Goal: Transaction & Acquisition: Purchase product/service

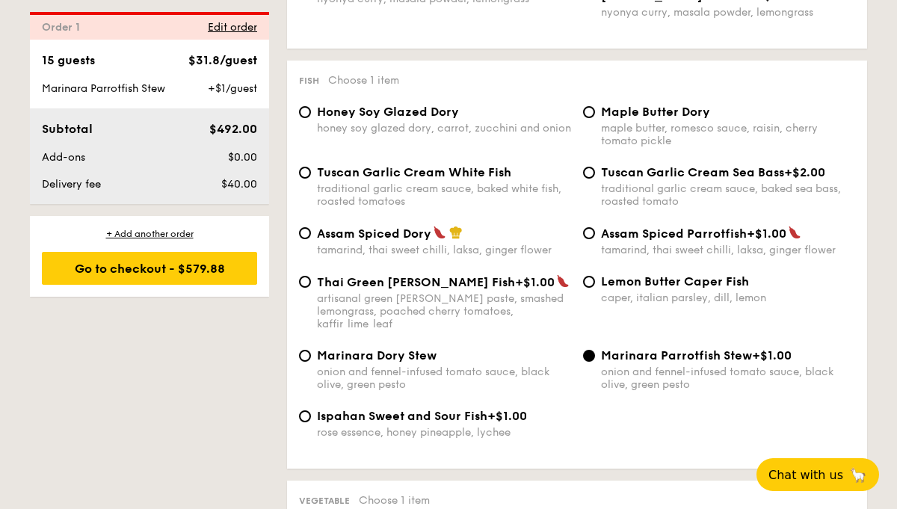
scroll to position [1495, 0]
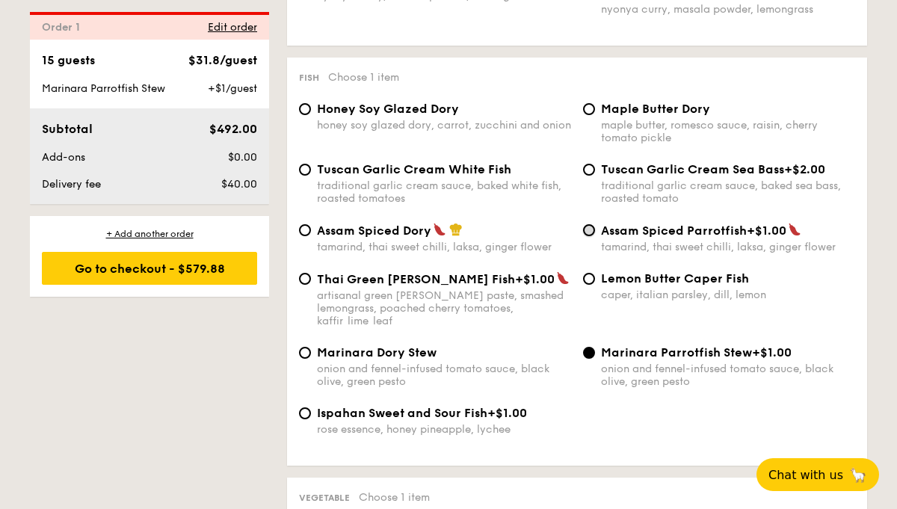
click at [592, 236] on input "Assam Spiced Parrotfish +$1.00 tamarind, thai sweet chilli, laksa, ginger flower" at bounding box center [589, 230] width 12 height 12
radio input "true"
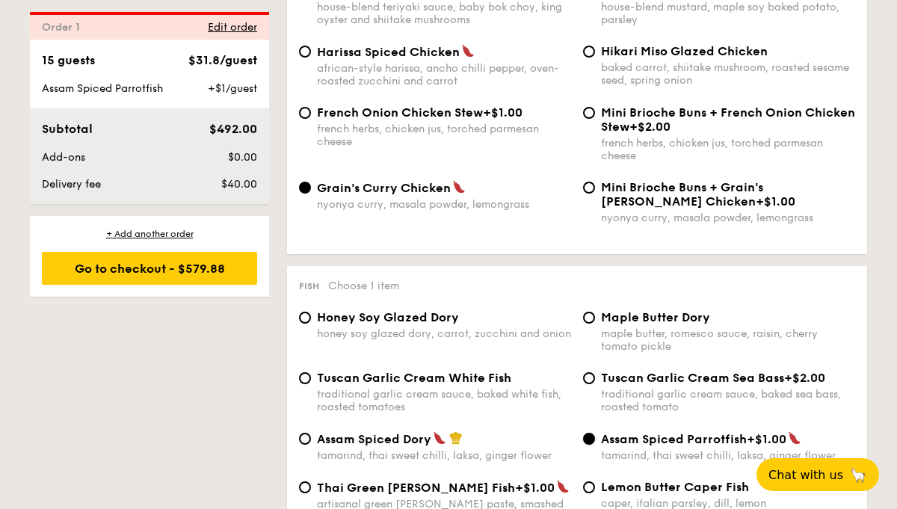
scroll to position [1284, 0]
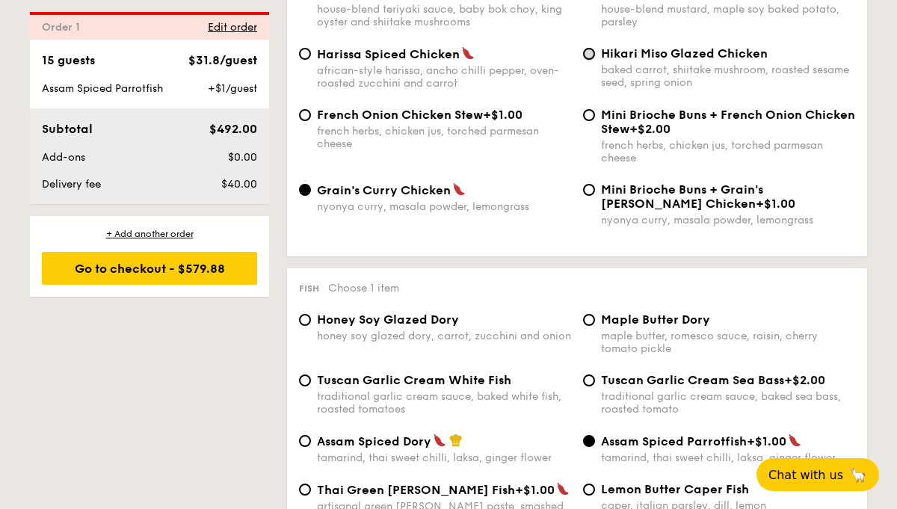
click at [589, 60] on input "Hikari Miso Glazed Chicken baked carrot, shiitake mushroom, roasted sesame seed…" at bounding box center [589, 54] width 12 height 12
radio input "true"
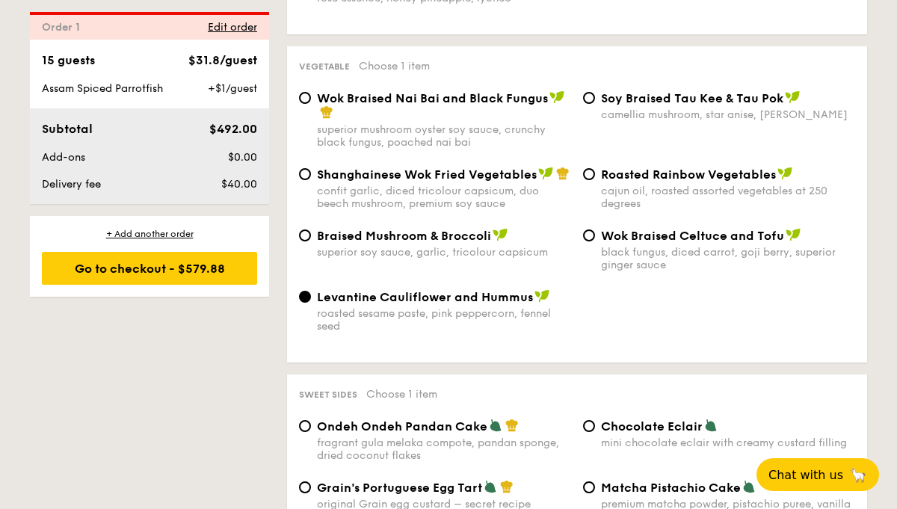
scroll to position [1928, 0]
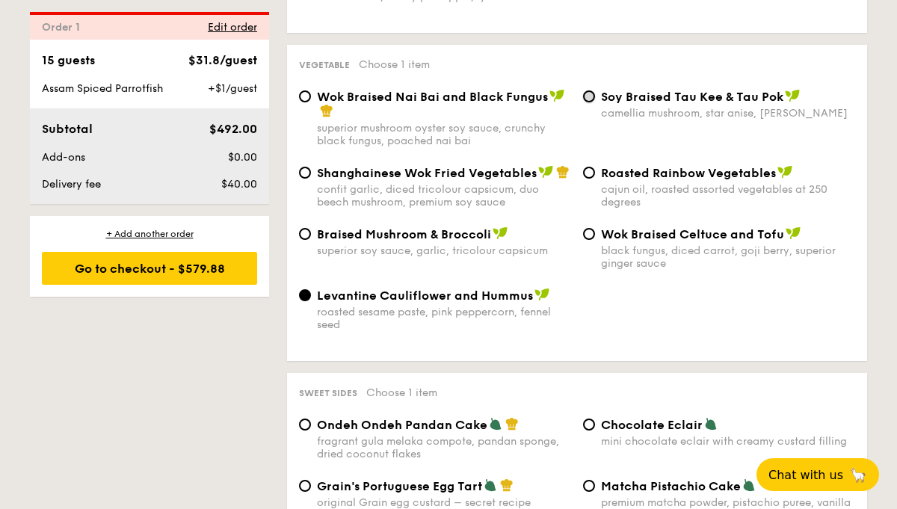
click at [589, 94] on input "⁠Soy Braised Tau Kee & Tau Pok camellia mushroom, star anise, goji [PERSON_NAME]" at bounding box center [589, 96] width 12 height 12
radio input "true"
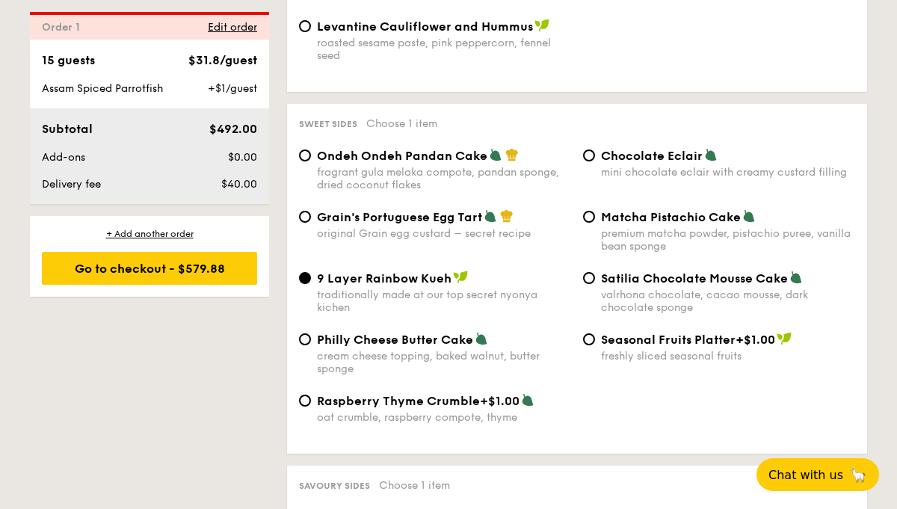
scroll to position [2197, 0]
click at [307, 155] on input "Ondeh Ondeh Pandan Cake fragrant [PERSON_NAME] melaka compote, pandan sponge, d…" at bounding box center [305, 155] width 12 height 12
radio input "true"
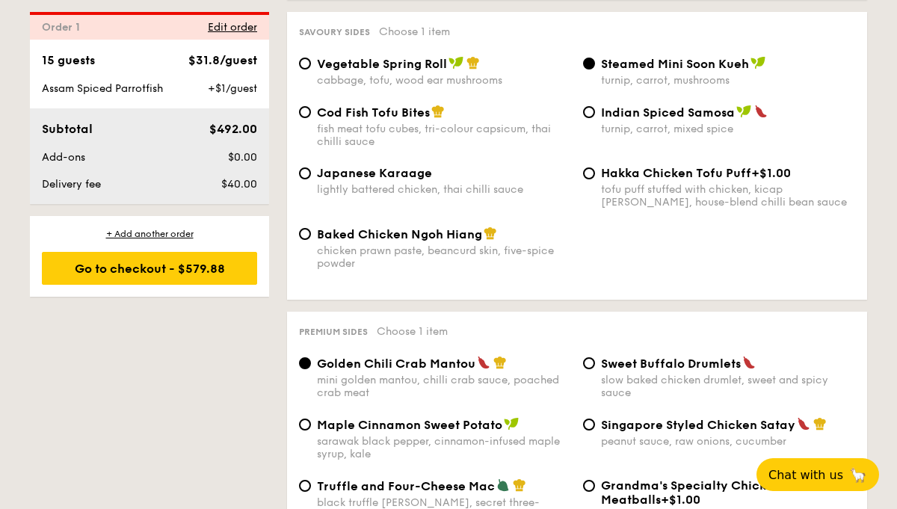
scroll to position [2601, 0]
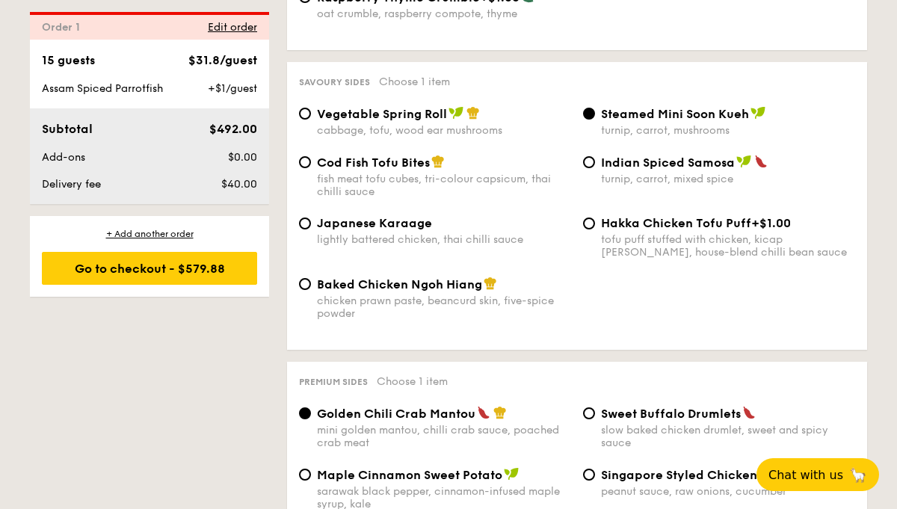
click at [154, 128] on div "Subtotal" at bounding box center [104, 129] width 136 height 18
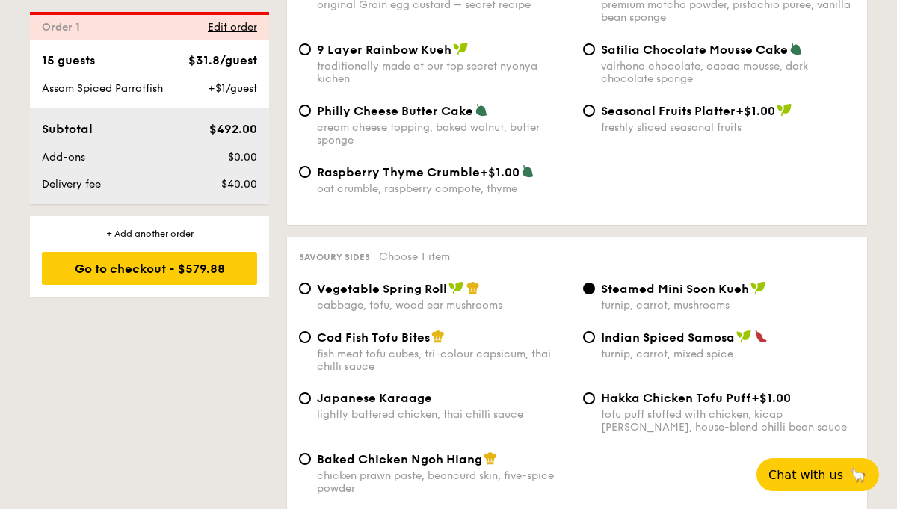
scroll to position [2414, 0]
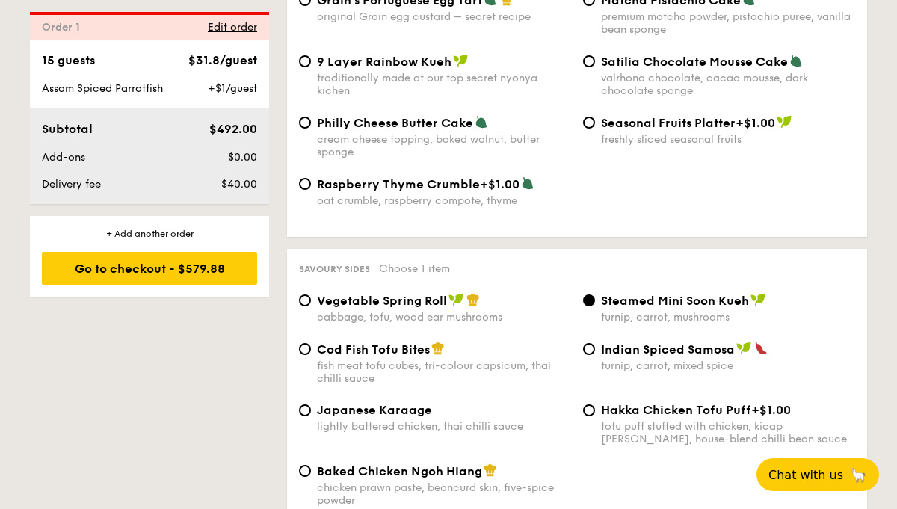
click at [117, 72] on div "15 guests $31.8/guest Assam Spiced Parrotfish +$1/guest Subtotal $492.00 Add-on…" at bounding box center [149, 122] width 239 height 164
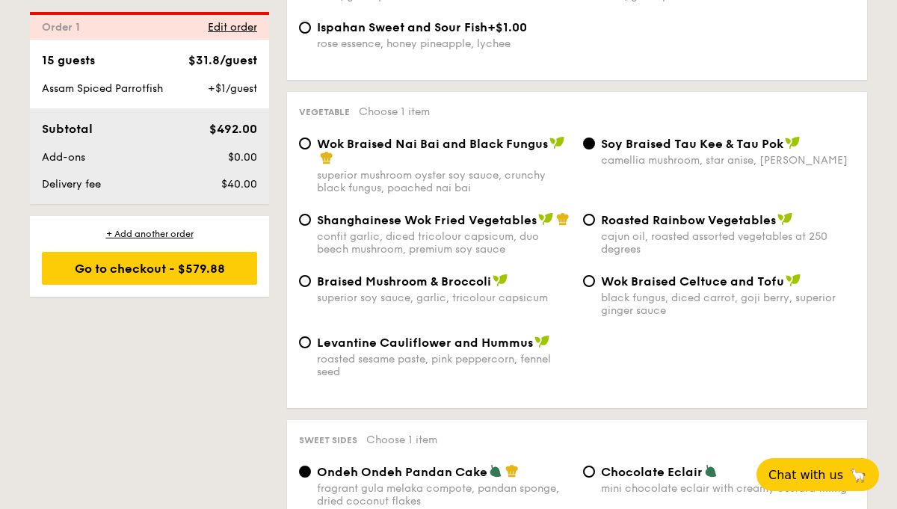
scroll to position [1872, 0]
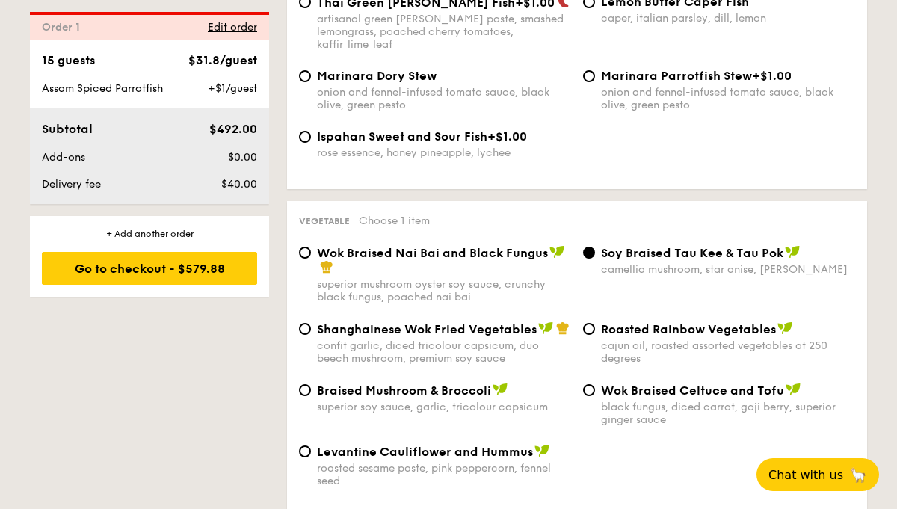
scroll to position [1764, 0]
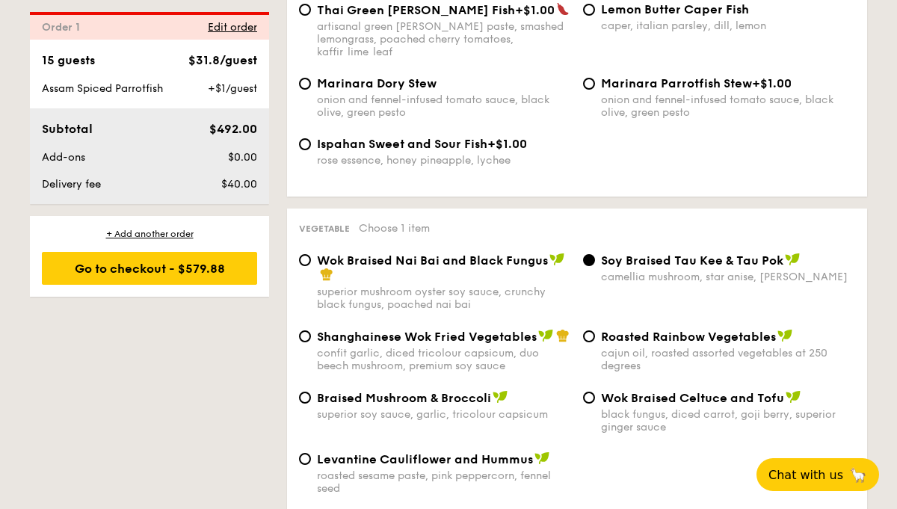
click at [129, 16] on div "Order 1 Edit order" at bounding box center [149, 26] width 239 height 28
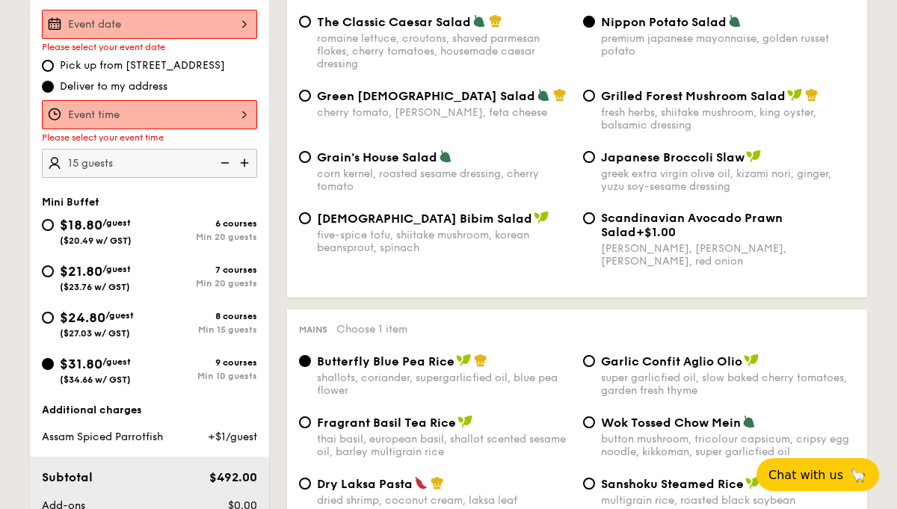
scroll to position [496, 0]
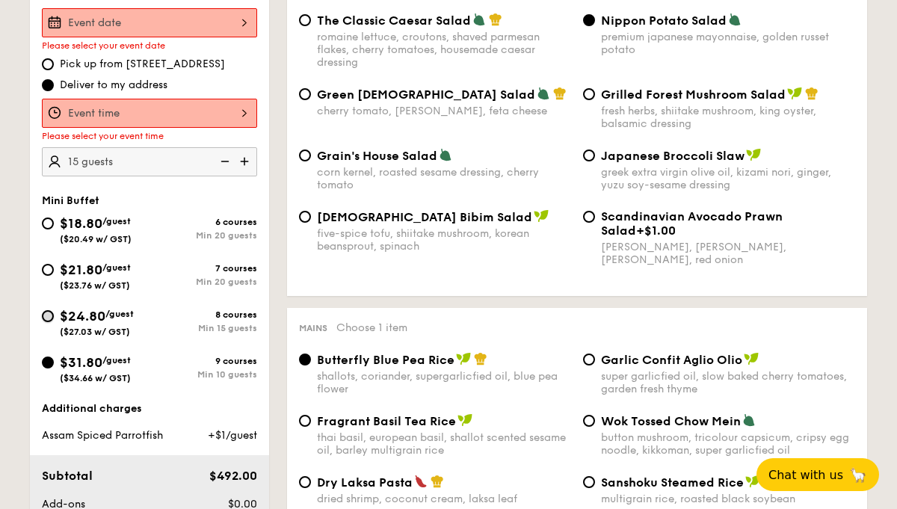
click at [50, 316] on input "$24.80 /guest ($27.03 w/ GST) 8 courses Min 15 guests" at bounding box center [48, 316] width 12 height 12
radio input "true"
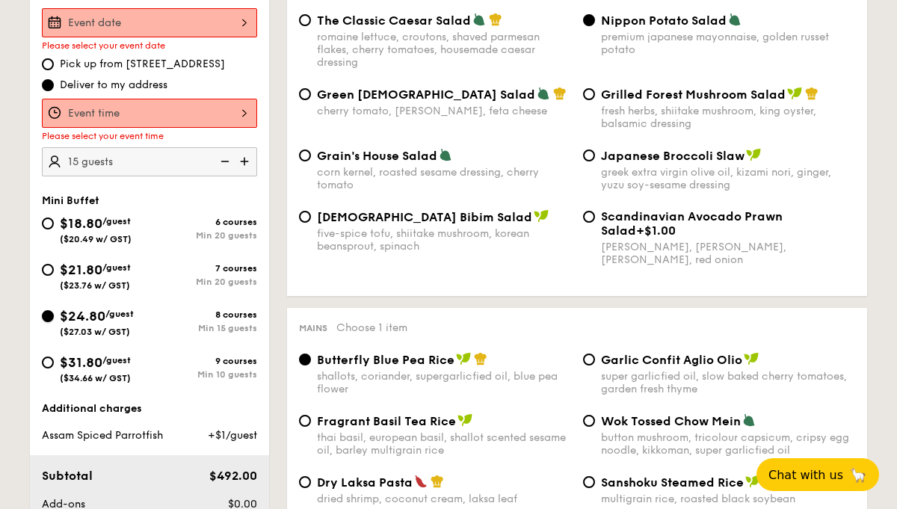
radio input "true"
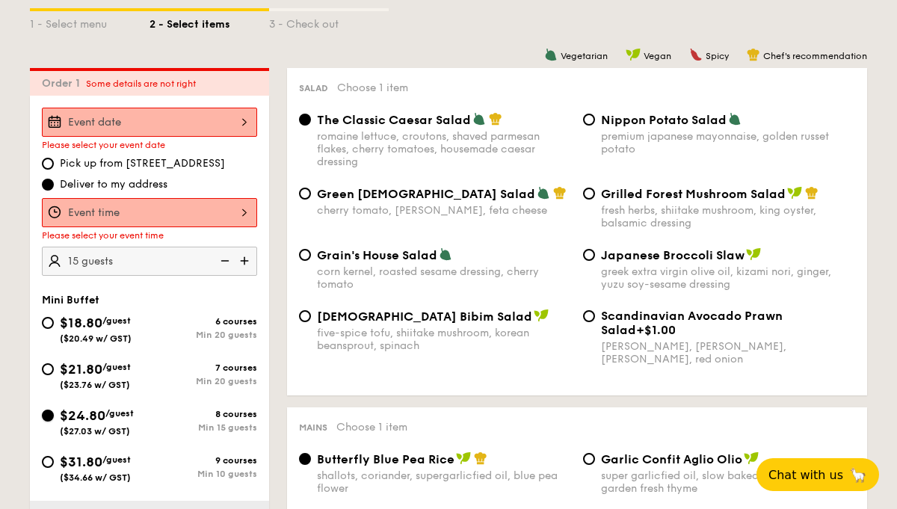
scroll to position [398, 0]
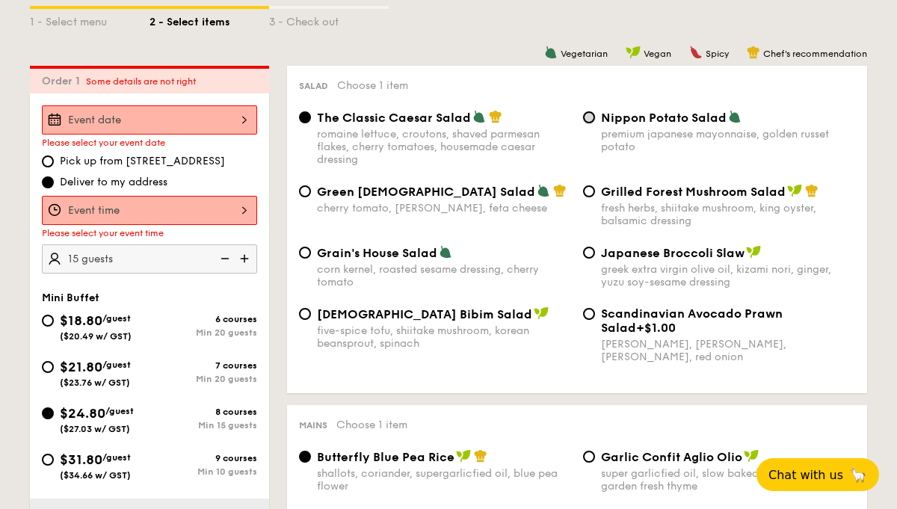
click at [590, 120] on input "Nippon Potato Salad premium japanese mayonnaise, golden russet potato" at bounding box center [589, 117] width 12 height 12
radio input "true"
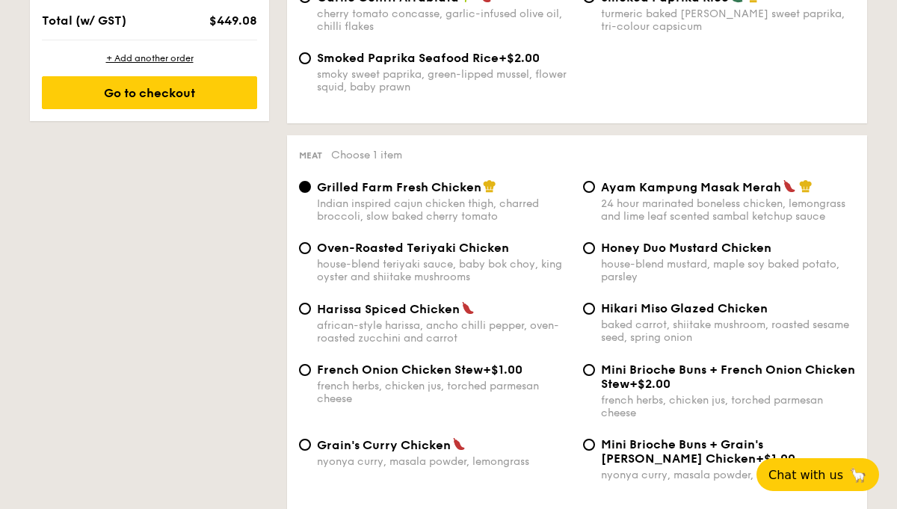
scroll to position [1060, 0]
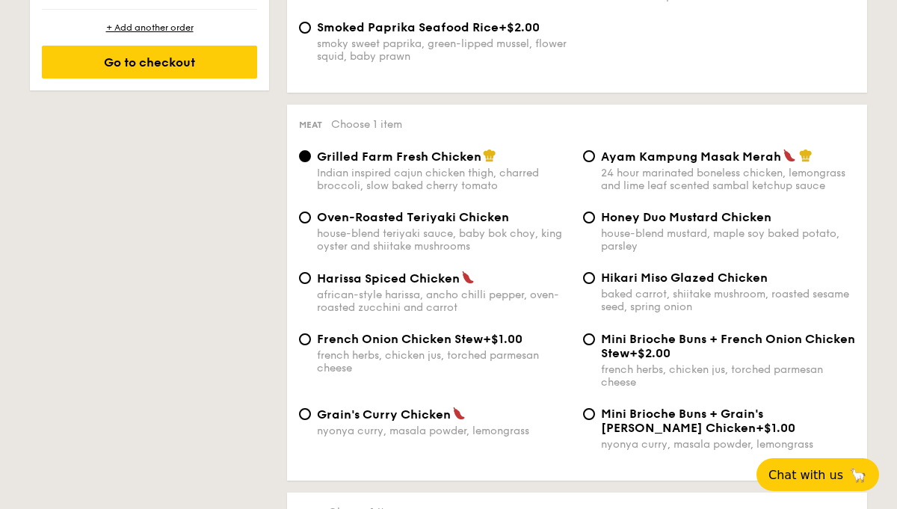
click at [594, 289] on div "Hikari Miso Glazed Chicken baked carrot, shiitake mushroom, roasted sesame seed…" at bounding box center [719, 292] width 284 height 43
click at [588, 284] on input "Hikari Miso Glazed Chicken baked carrot, shiitake mushroom, roasted sesame seed…" at bounding box center [589, 278] width 12 height 12
radio input "true"
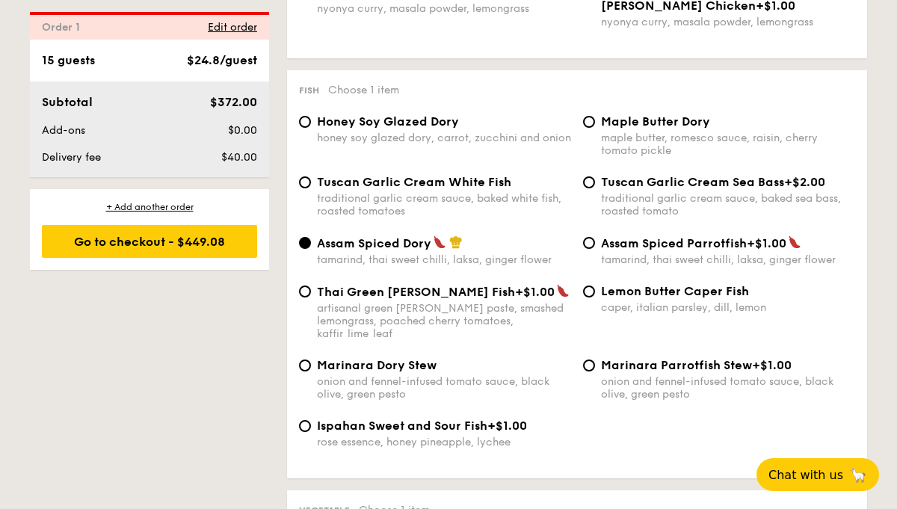
scroll to position [1488, 0]
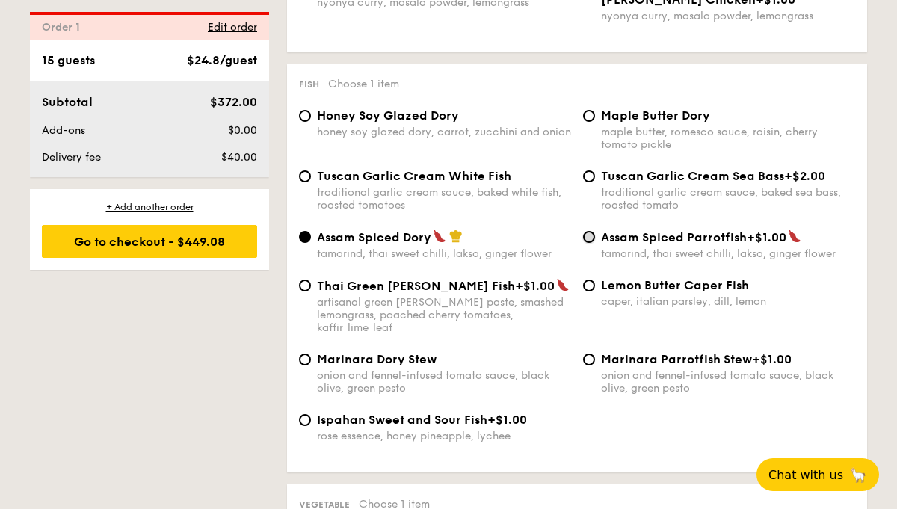
click at [590, 243] on input "Assam Spiced Parrotfish +$1.00 tamarind, thai sweet chilli, laksa, ginger flower" at bounding box center [589, 237] width 12 height 12
radio input "true"
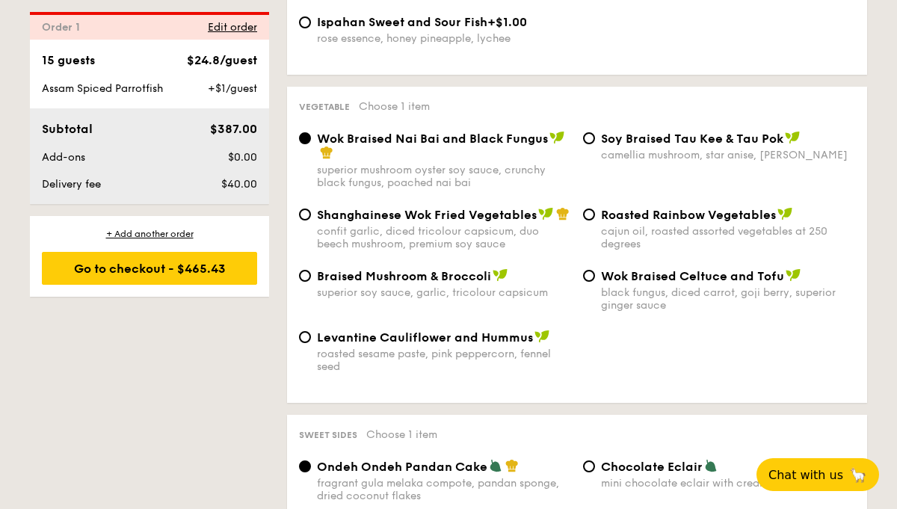
scroll to position [1890, 0]
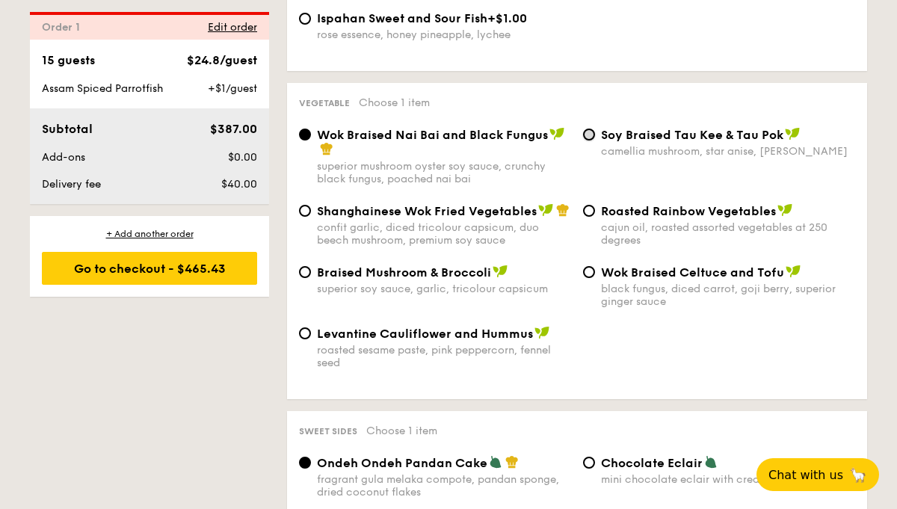
click at [590, 130] on input "⁠Soy Braised Tau Kee & Tau Pok camellia mushroom, star anise, goji [PERSON_NAME]" at bounding box center [589, 135] width 12 height 12
radio input "true"
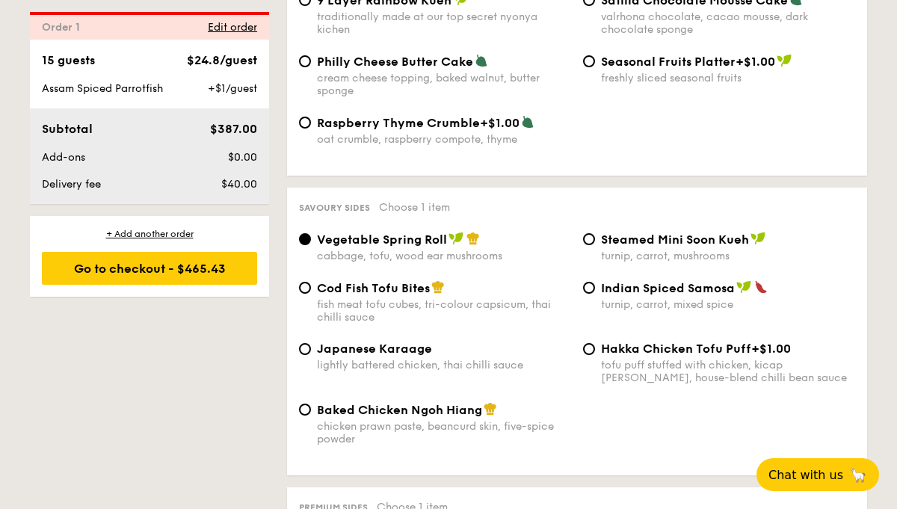
scroll to position [2478, 0]
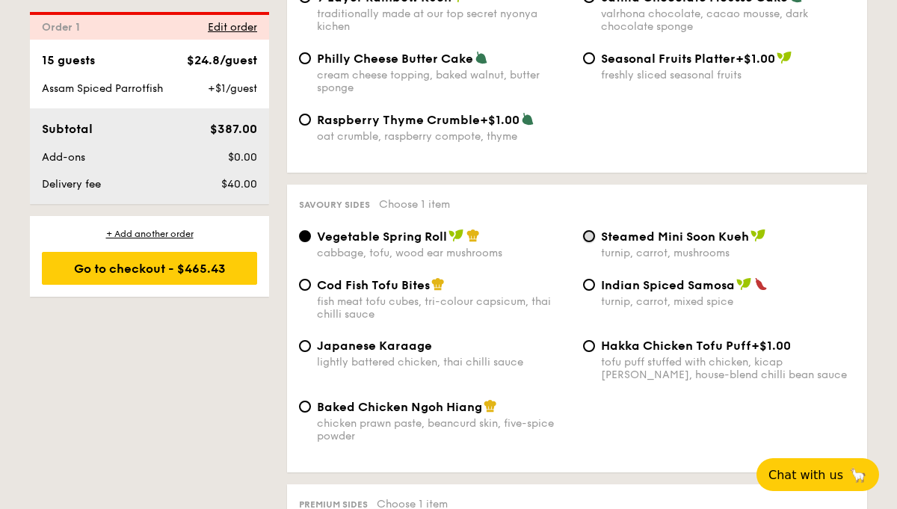
click at [588, 242] on input "Steamed Mini Soon Kueh turnip, carrot, mushrooms" at bounding box center [589, 236] width 12 height 12
radio input "true"
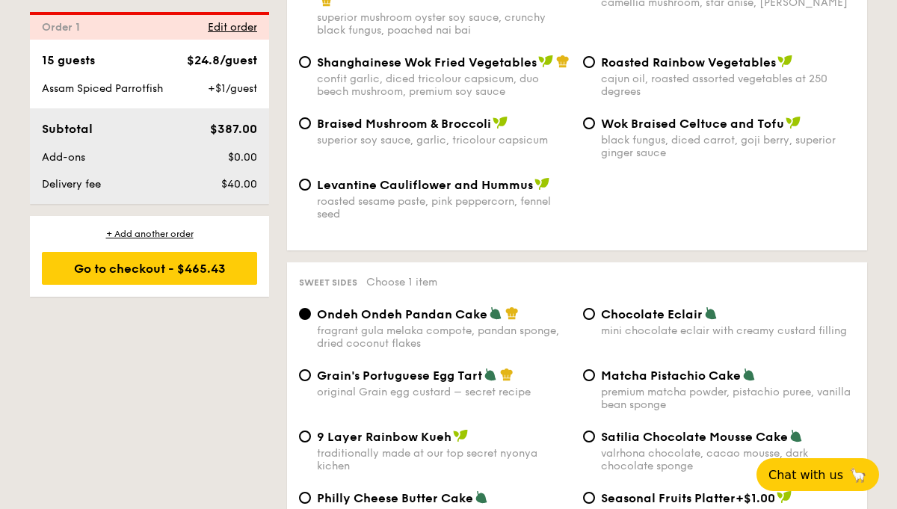
scroll to position [1999, 0]
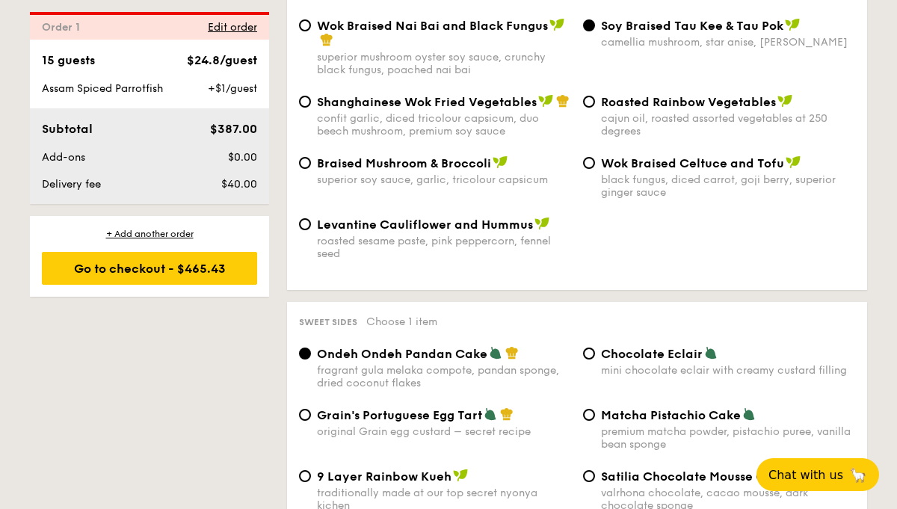
click at [99, 34] on div "Order 1 Edit order" at bounding box center [149, 26] width 239 height 28
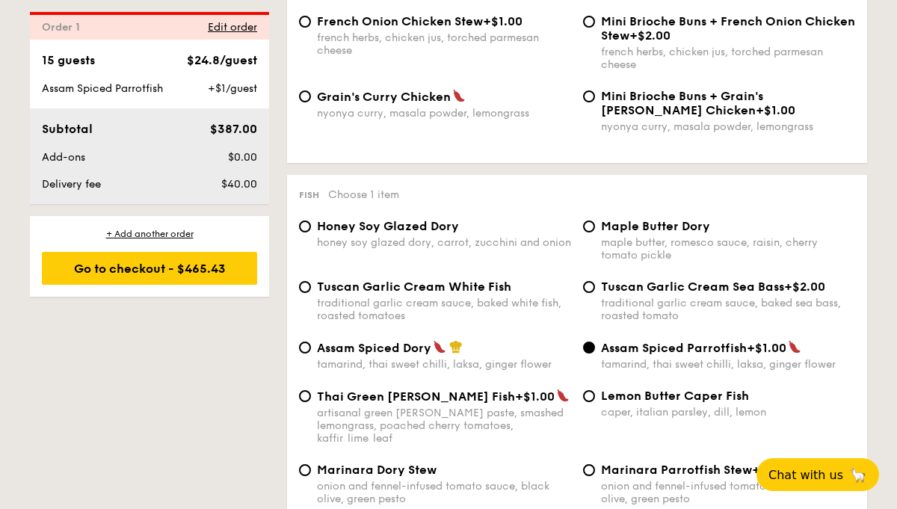
scroll to position [1337, 0]
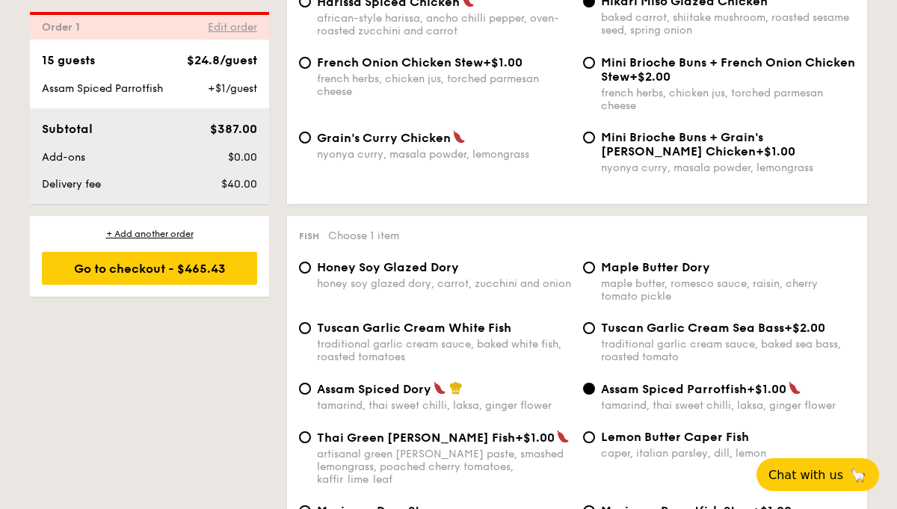
click at [215, 22] on span "Edit order" at bounding box center [232, 27] width 49 height 13
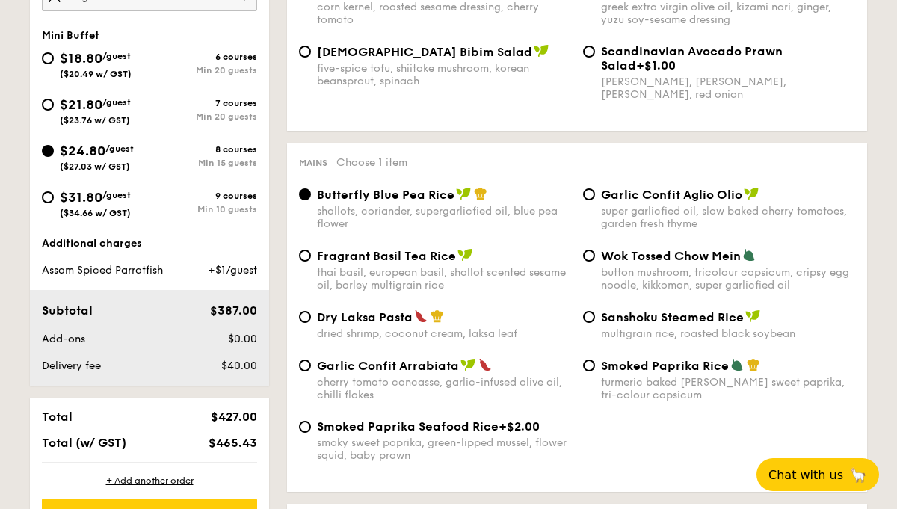
scroll to position [442, 0]
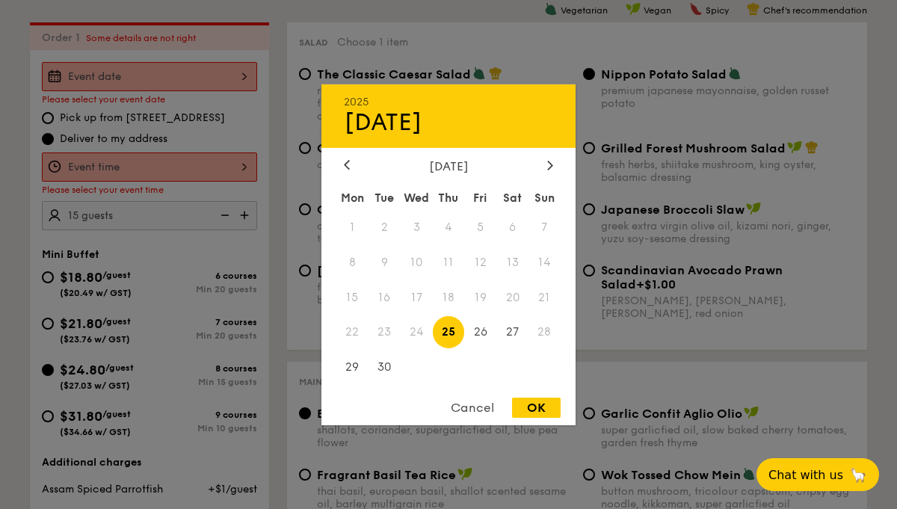
click at [230, 75] on div "2025 Sep [DATE] Tue Wed Thu Fri Sat Sun 1 2 3 4 5 6 7 8 9 10 11 12 13 14 15 16 …" at bounding box center [149, 76] width 215 height 29
click at [547, 164] on icon at bounding box center [550, 165] width 6 height 10
click at [520, 231] on span "4" at bounding box center [512, 227] width 32 height 32
click at [539, 401] on div "OK" at bounding box center [536, 408] width 49 height 20
type input "[DATE]"
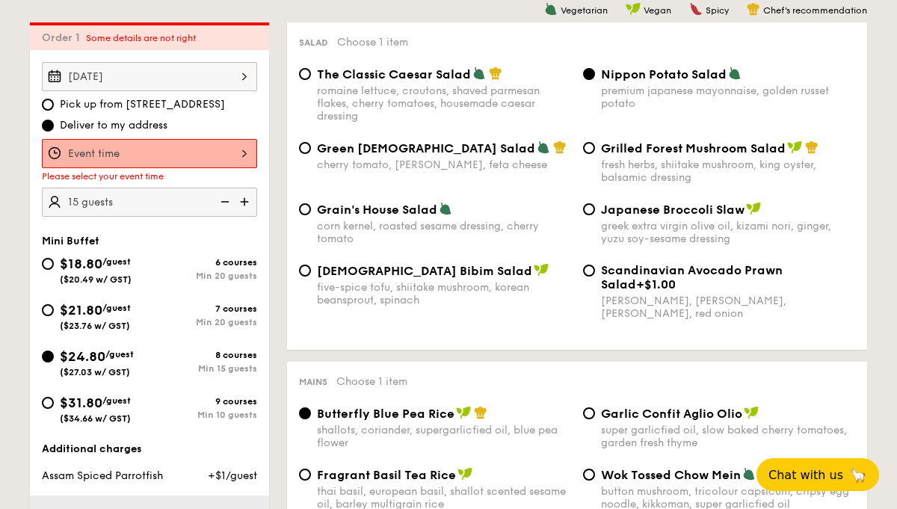
click at [241, 155] on div at bounding box center [149, 153] width 215 height 29
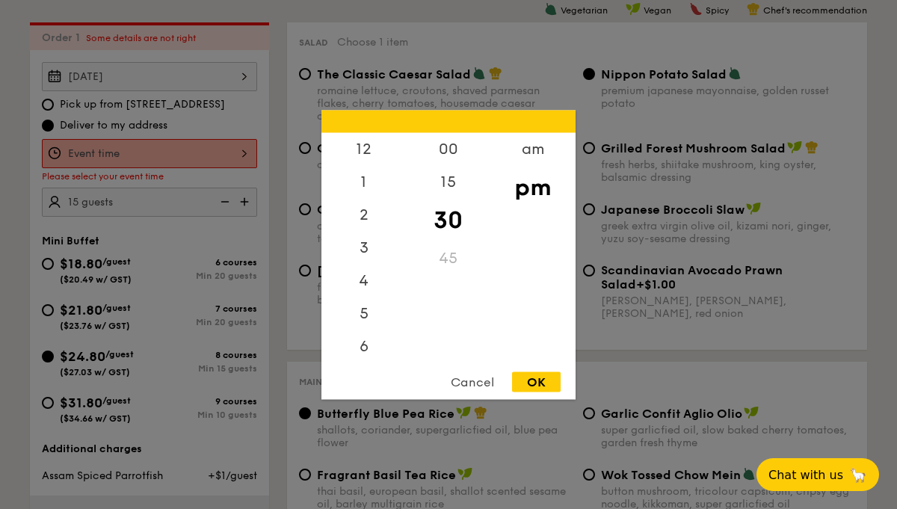
scroll to position [66, 0]
click at [367, 250] on div "5" at bounding box center [363, 252] width 84 height 43
drag, startPoint x: 456, startPoint y: 214, endPoint x: 455, endPoint y: 265, distance: 50.8
click at [455, 265] on div "00 15 30 45" at bounding box center [448, 246] width 84 height 228
click at [455, 265] on div "45" at bounding box center [448, 262] width 84 height 43
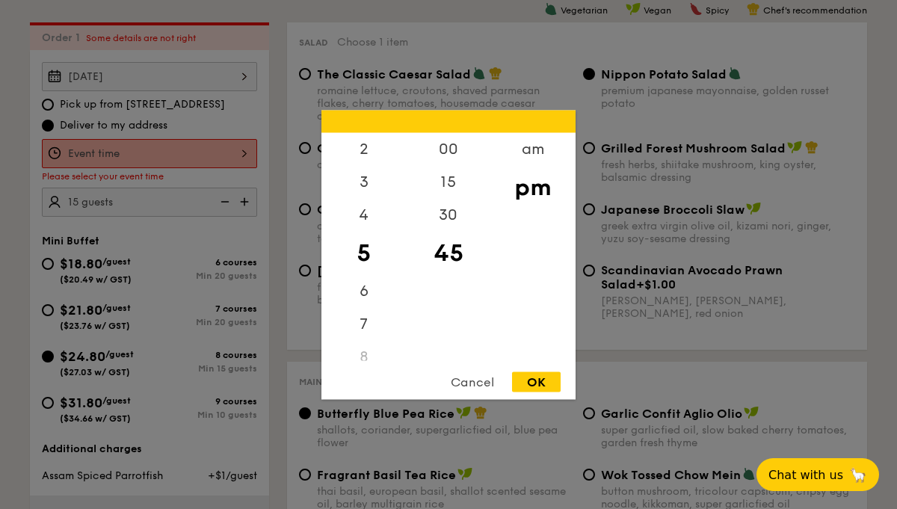
click at [536, 188] on div "pm" at bounding box center [532, 186] width 84 height 43
click at [547, 379] on div "OK" at bounding box center [536, 382] width 49 height 20
type input "5:45PM"
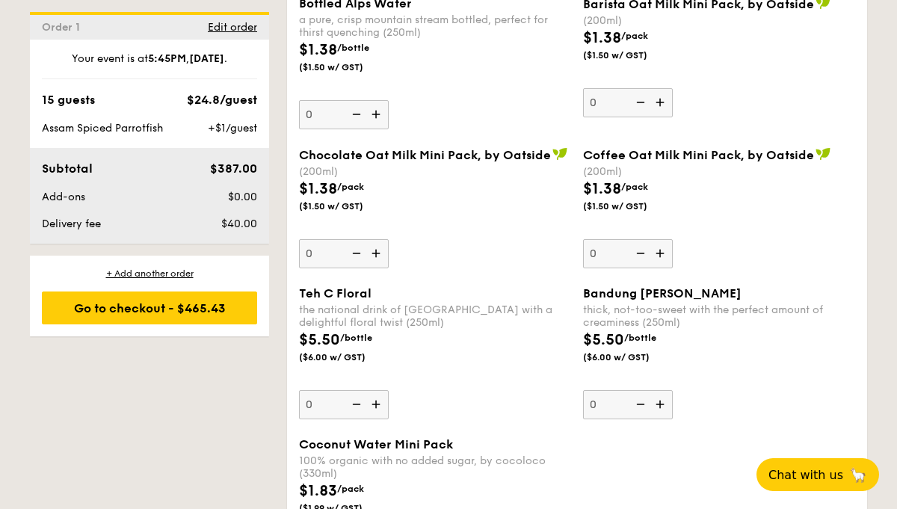
scroll to position [4334, 0]
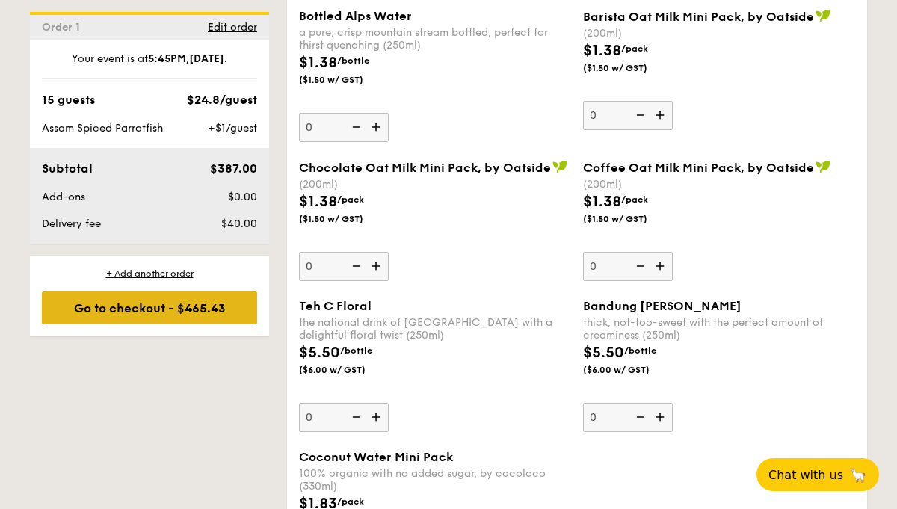
click at [226, 306] on div "Go to checkout - $465.43" at bounding box center [149, 308] width 215 height 33
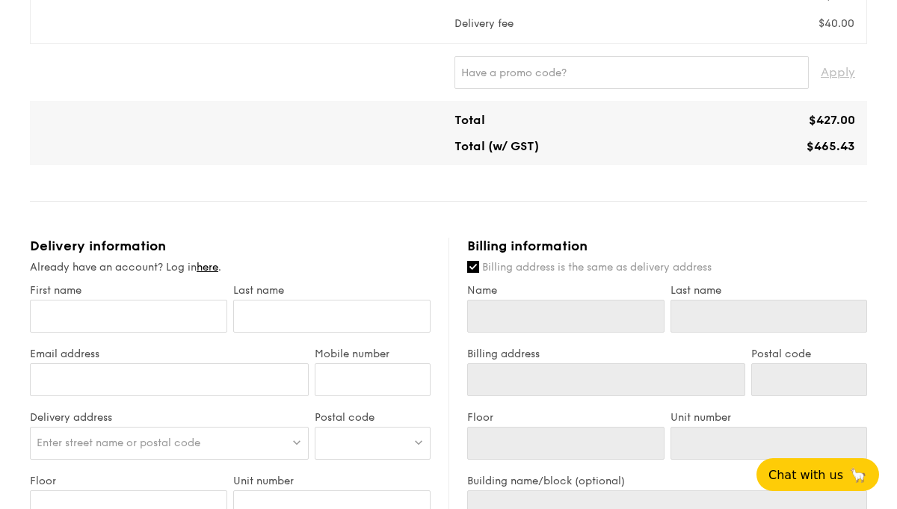
scroll to position [612, 0]
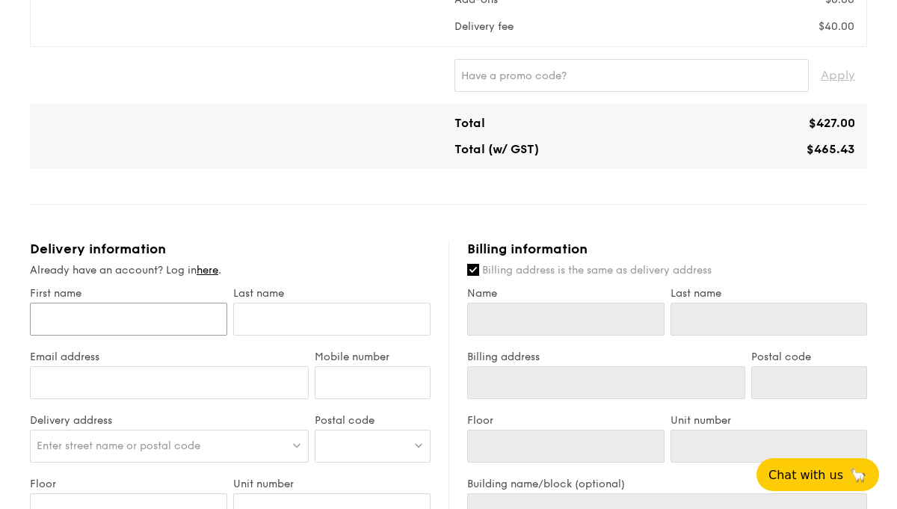
click at [152, 321] on input "First name" at bounding box center [128, 319] width 197 height 33
type input "J"
type input "Je"
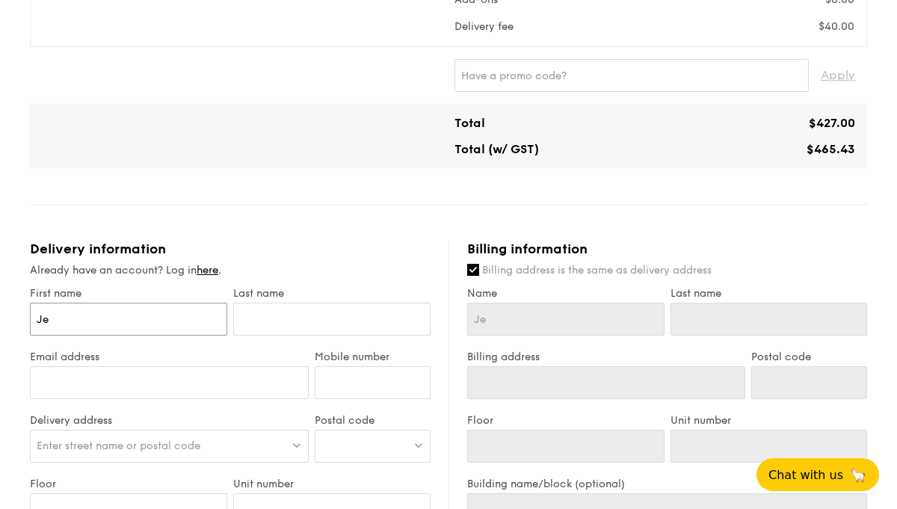
type input "Jea"
type input "[PERSON_NAME]"
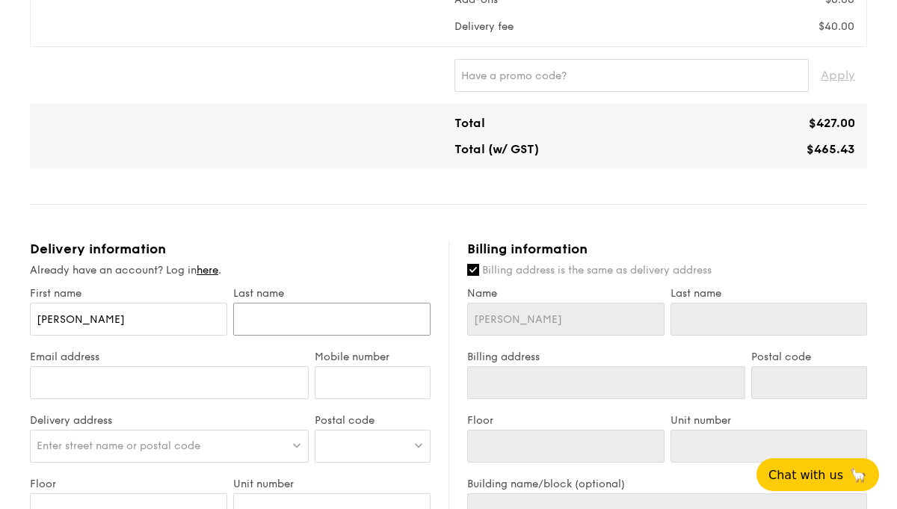
click at [274, 319] on input "text" at bounding box center [331, 319] width 197 height 33
type input "L"
type input "Li"
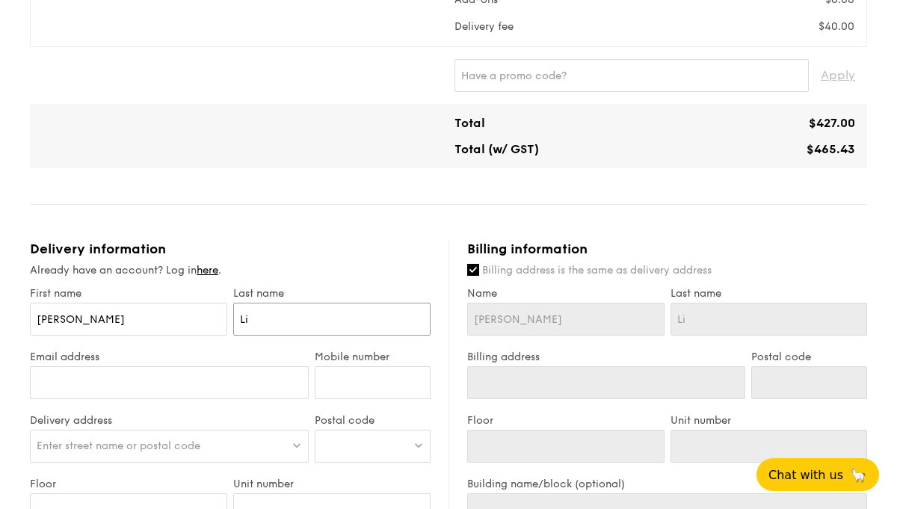
type input "Lim"
click at [134, 383] on input "Email address" at bounding box center [169, 382] width 279 height 33
type input "[EMAIL_ADDRESS][DOMAIN_NAME]"
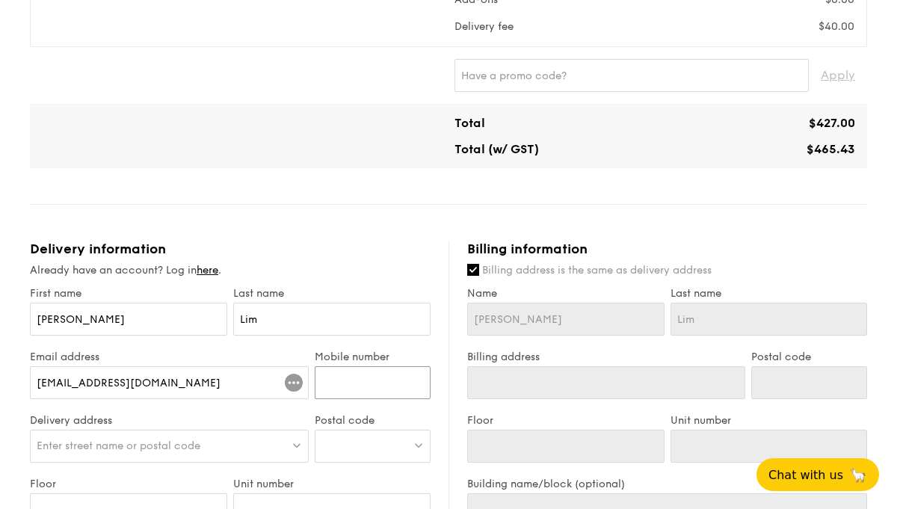
click at [347, 387] on input "Mobile number" at bounding box center [373, 382] width 116 height 33
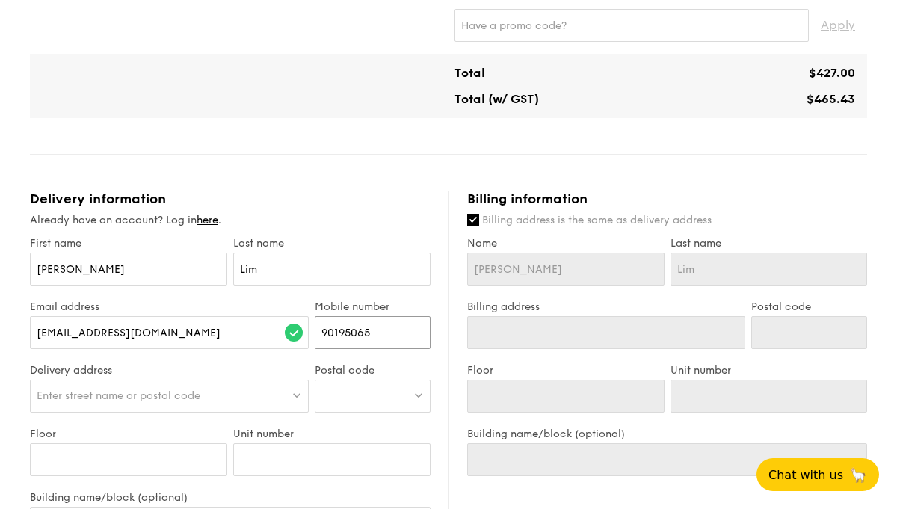
scroll to position [668, 0]
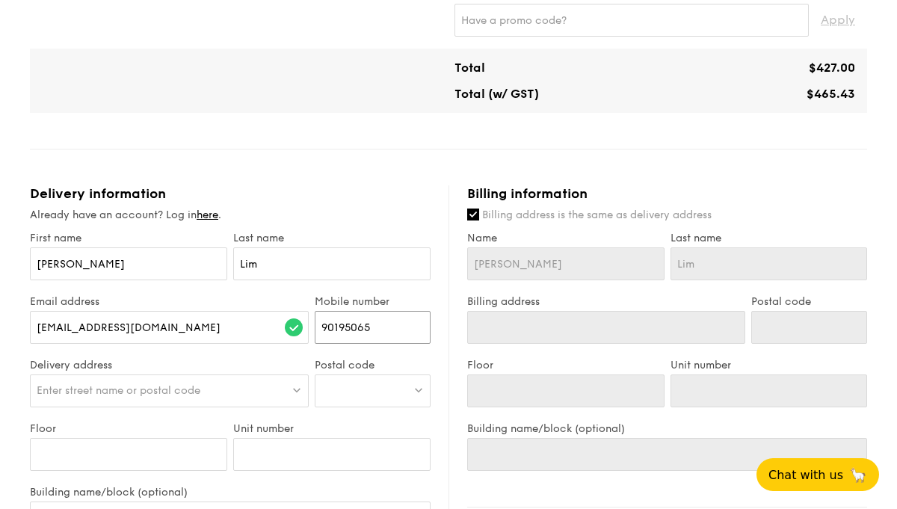
type input "90195065"
click at [105, 392] on span "Enter street name or postal code" at bounding box center [119, 390] width 164 height 13
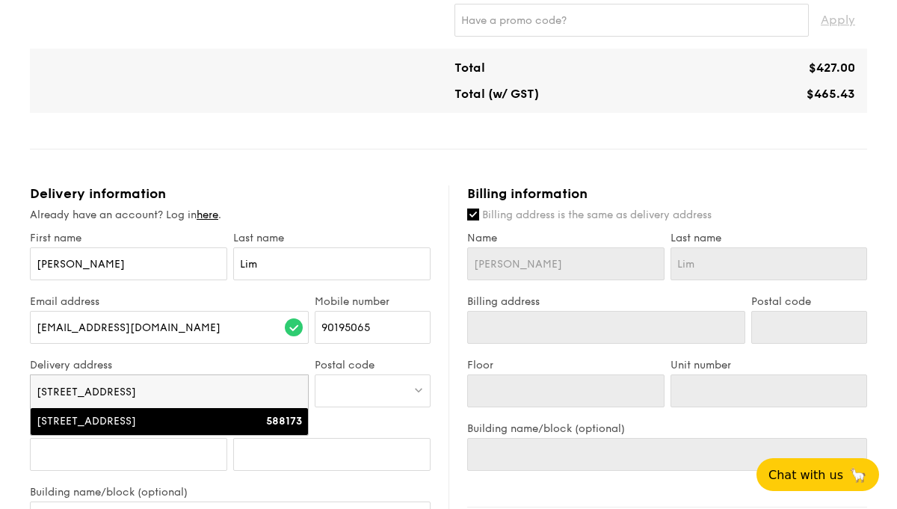
click at [189, 393] on input "[STREET_ADDRESS]" at bounding box center [169, 391] width 277 height 33
type input "[STREET_ADDRESS]"
click at [428, 389] on div at bounding box center [373, 390] width 116 height 33
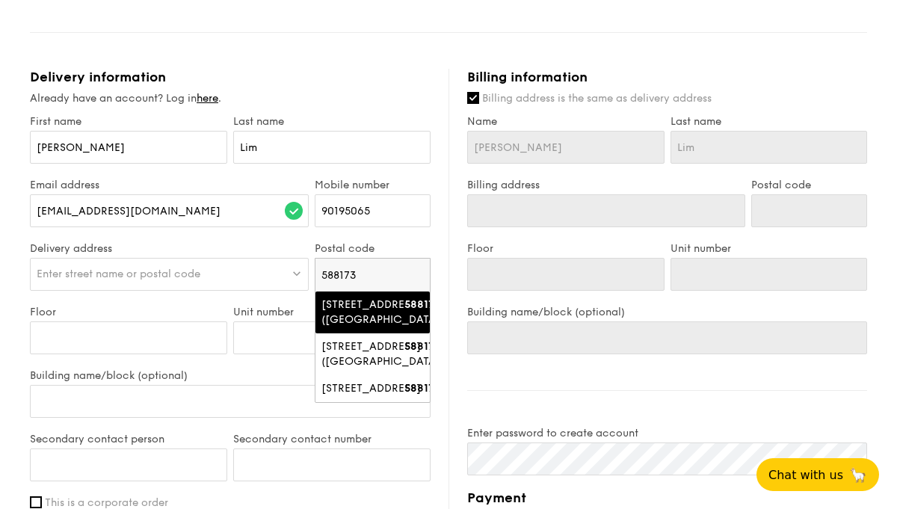
scroll to position [783, 0]
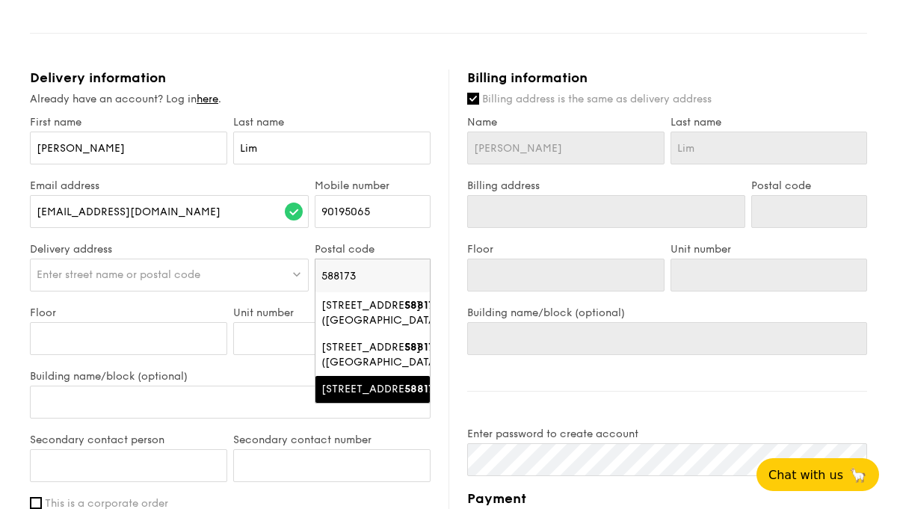
type input "588173"
click at [351, 397] on div "[STREET_ADDRESS]" at bounding box center [359, 389] width 77 height 15
type input "[STREET_ADDRESS]"
type input "588173"
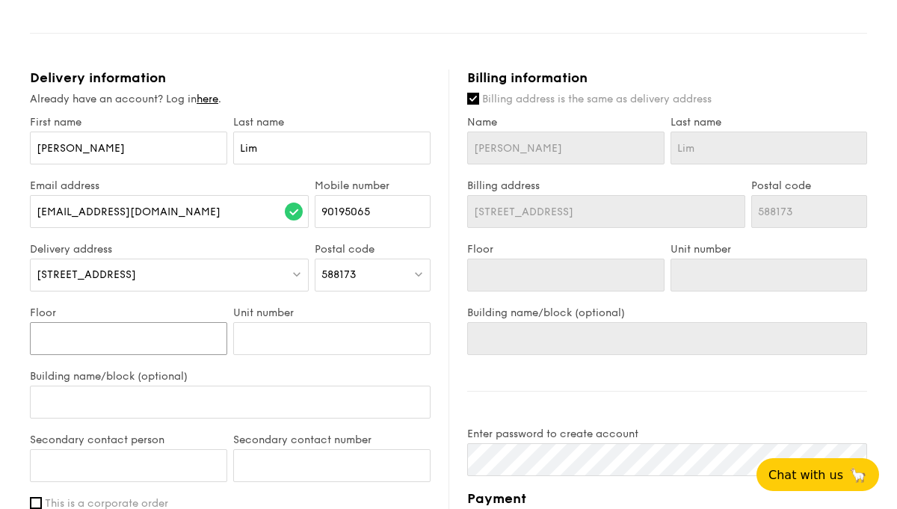
click at [108, 337] on input "Floor" at bounding box center [128, 338] width 197 height 33
type input "1"
type input "12"
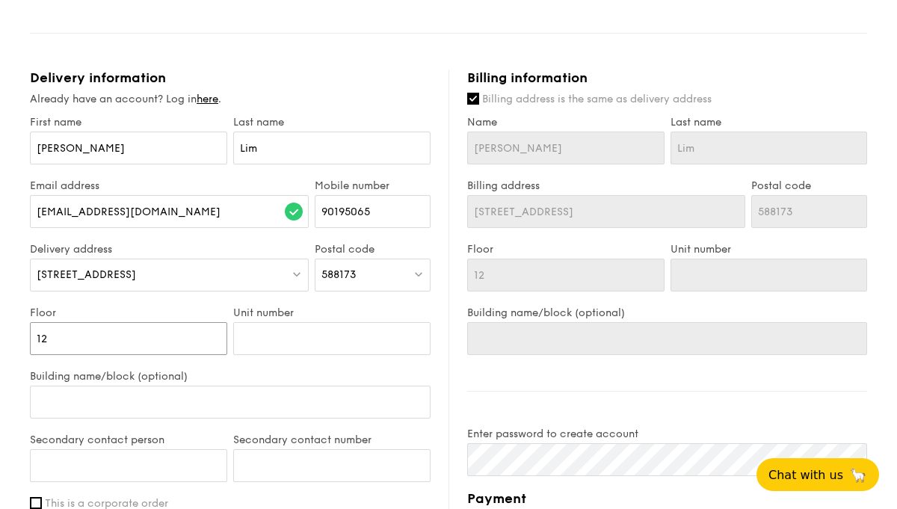
type input "12"
click at [272, 343] on input "Unit number" at bounding box center [331, 338] width 197 height 33
type input "0"
type input "03"
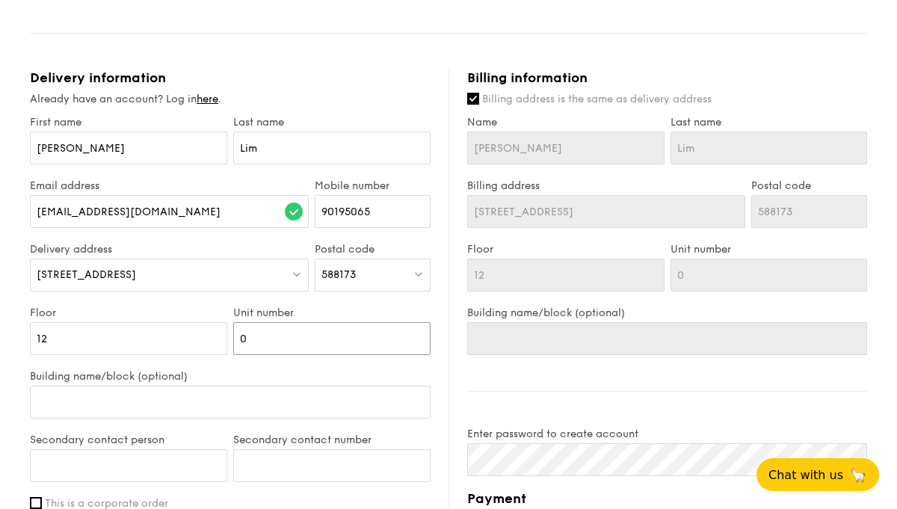
type input "03"
click at [55, 398] on input "Building name/block (optional)" at bounding box center [230, 402] width 401 height 33
type input "T"
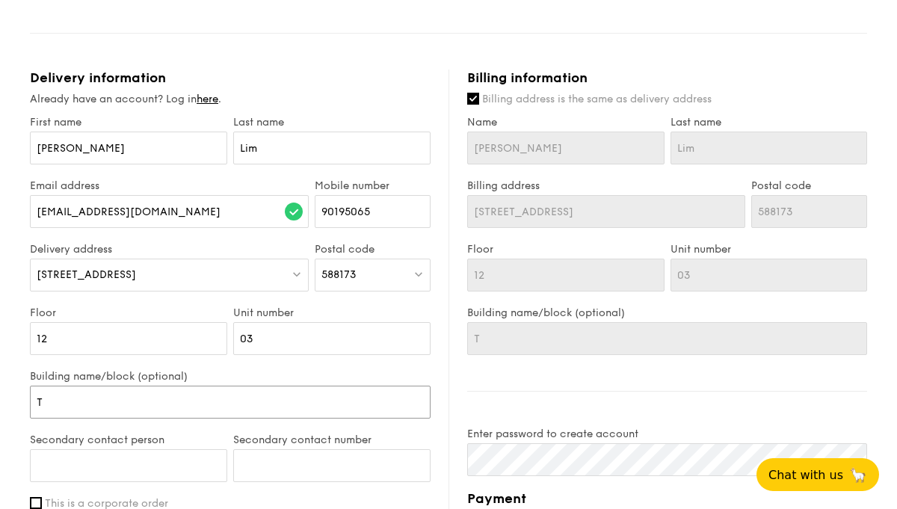
type input "Th"
type input "The"
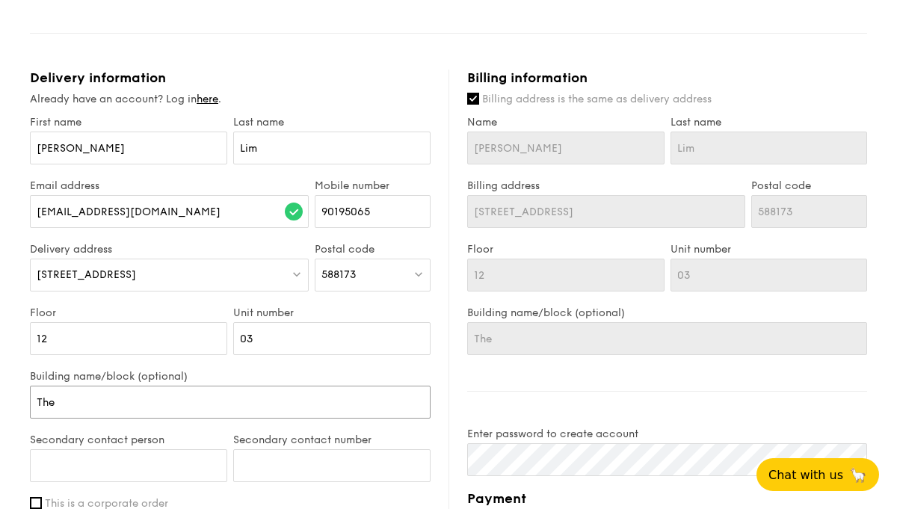
type input "The"
type input "The N"
type input "The"
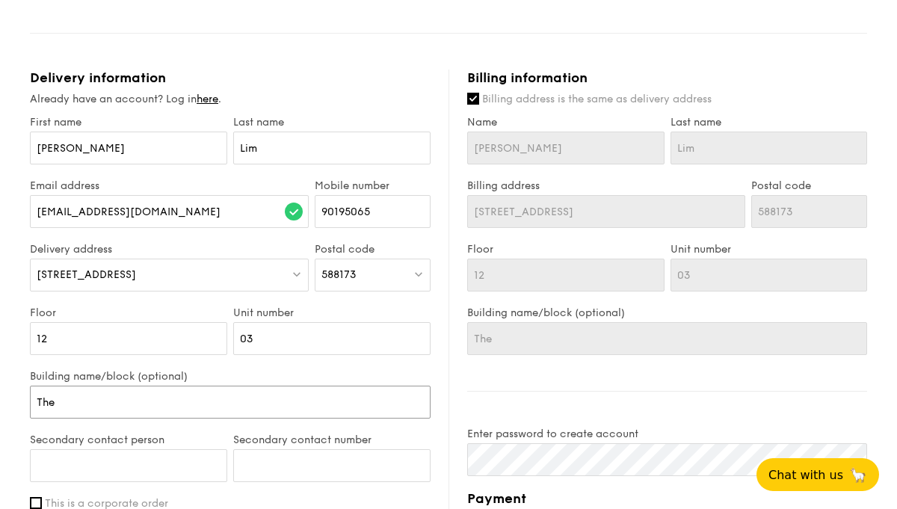
type input "The L"
type input "The Li"
type input "The Lin"
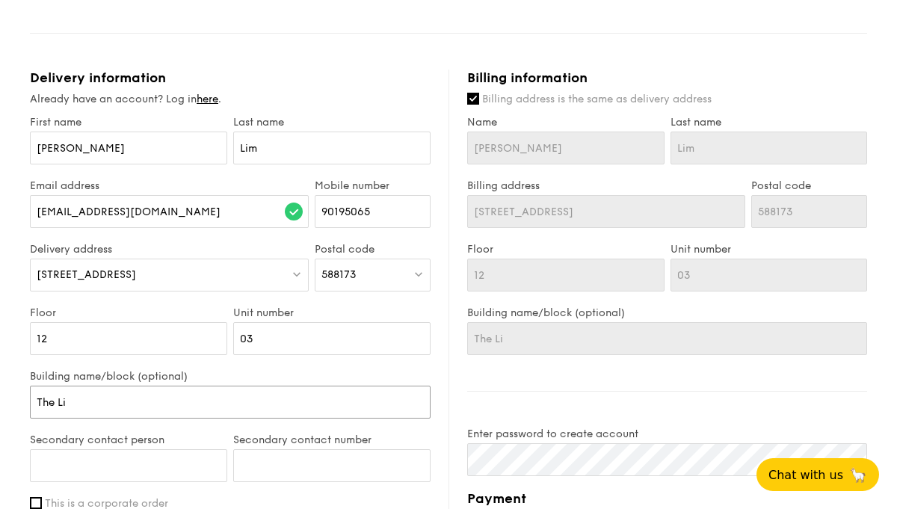
type input "The Lin"
type input "The Linq"
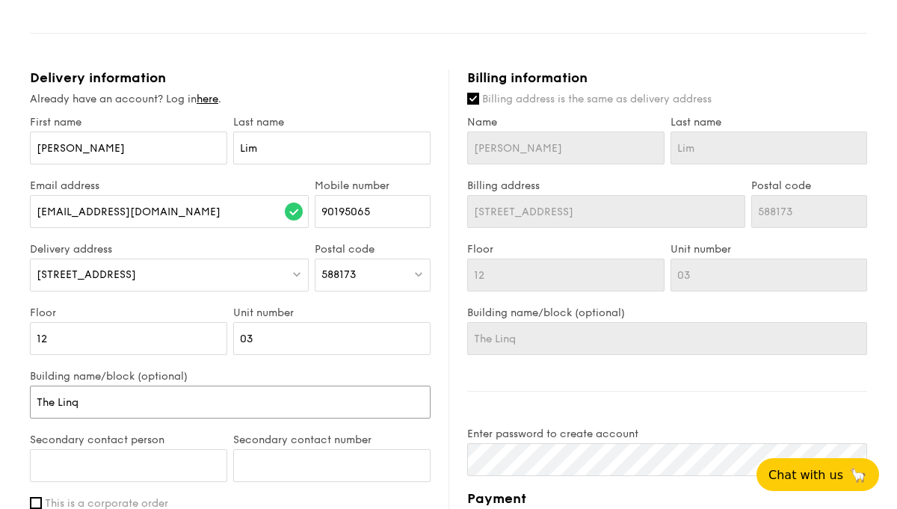
type input "The Linq @"
type input "The Linq @ B"
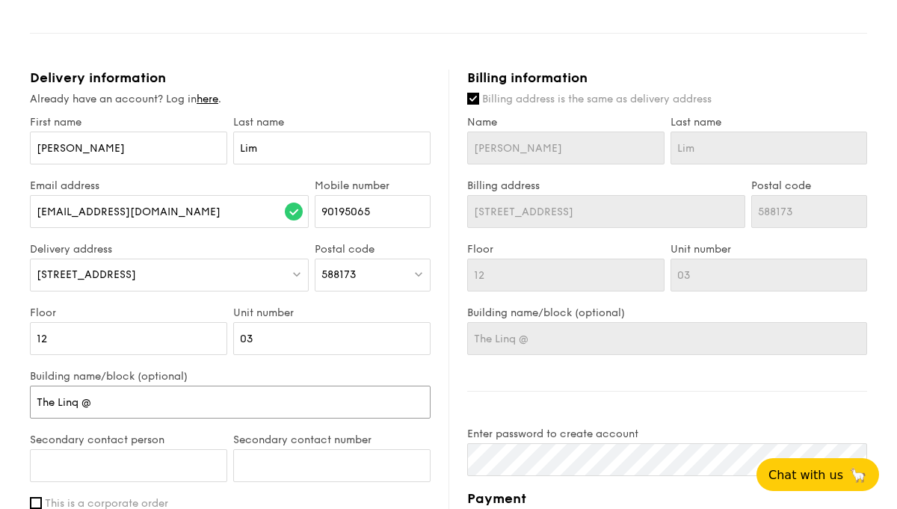
type input "The Linq @ B"
type input "The Linq @ Be"
type input "The Linq @ Bea"
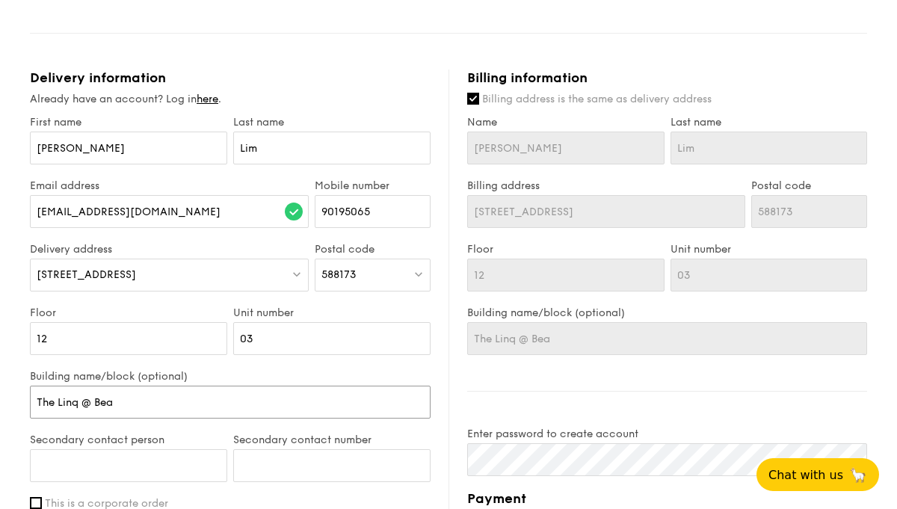
type input "The Linq @ Beau"
type input "The Linq @ Beaut"
type input "The Linq @ Beauty"
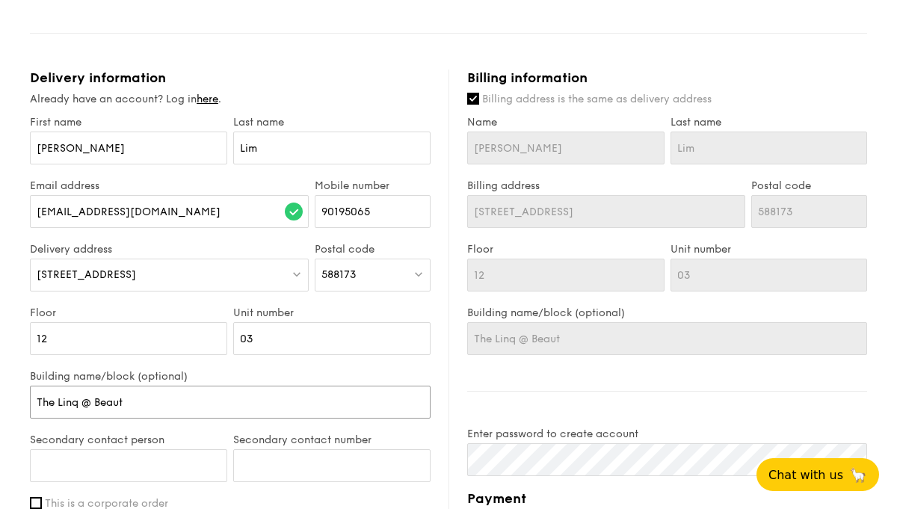
type input "The Linq @ Beauty"
type input "The Linq @ Beauty W"
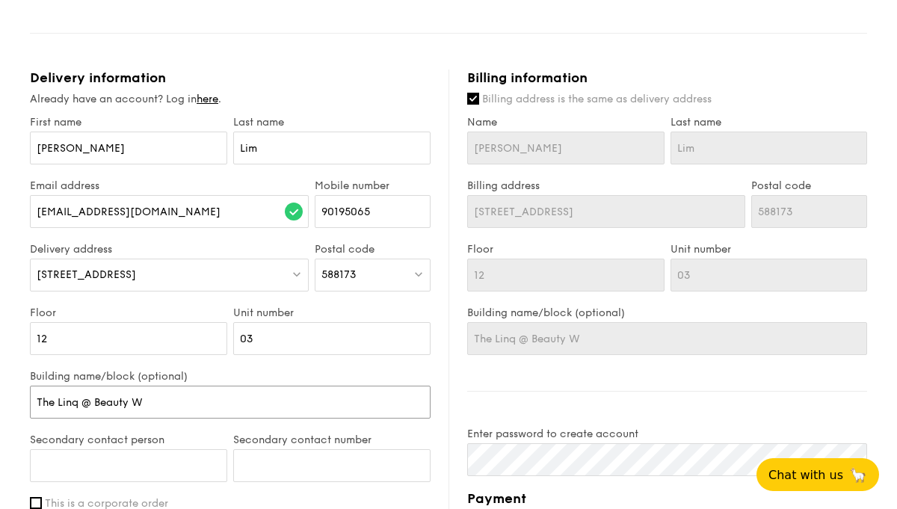
type input "The Linq @ Beauty Wo"
type input "The Linq @ Beauty Wor"
type input "The Linq @ Beauty Worl"
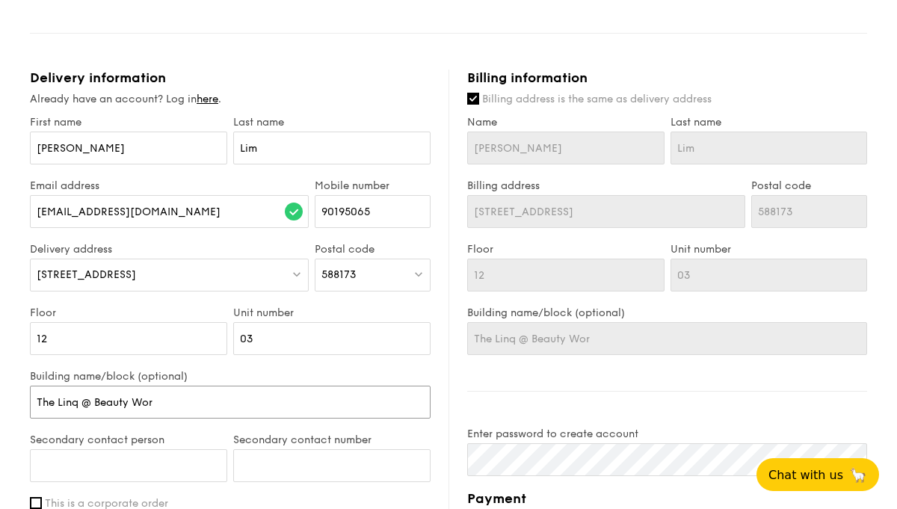
type input "The Linq @ Beauty Worl"
type input "The Linq @ Beauty World"
click at [47, 458] on input "Secondary contact person" at bounding box center [128, 465] width 197 height 33
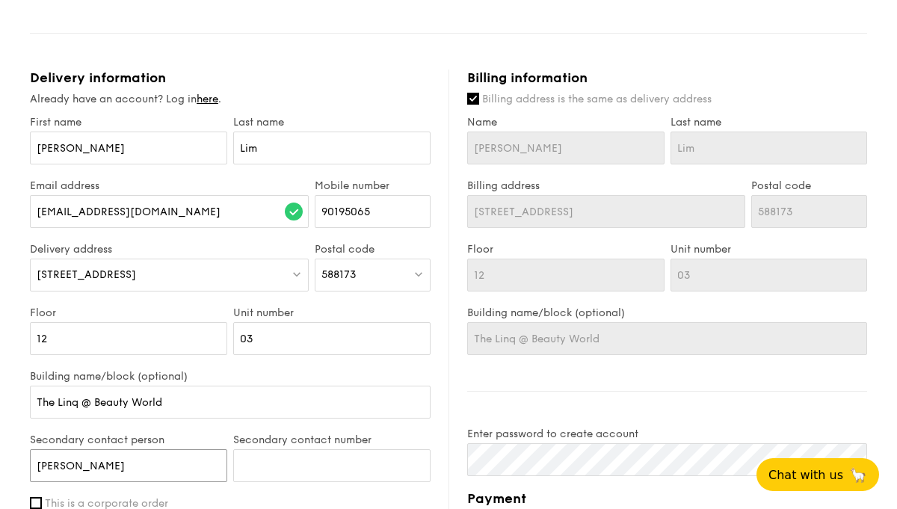
type input "[PERSON_NAME]"
click at [279, 466] on input "Secondary contact number" at bounding box center [331, 465] width 197 height 33
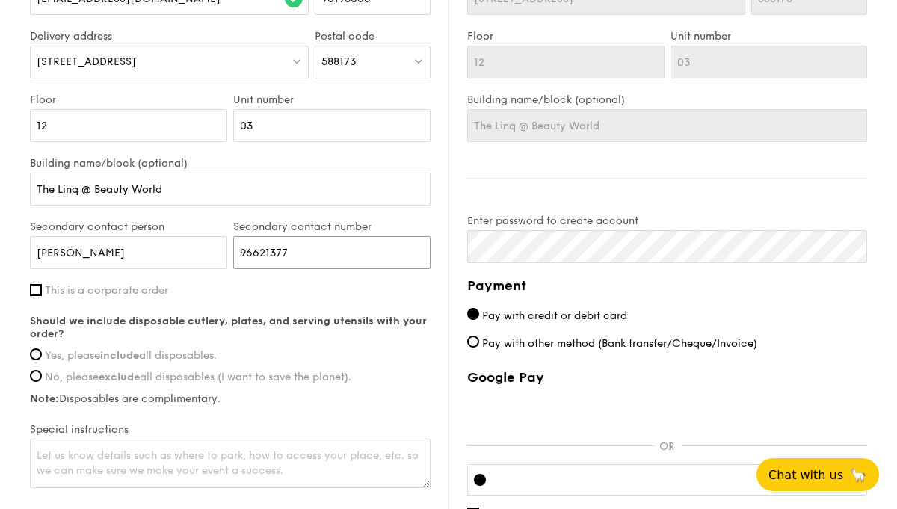
scroll to position [1022, 0]
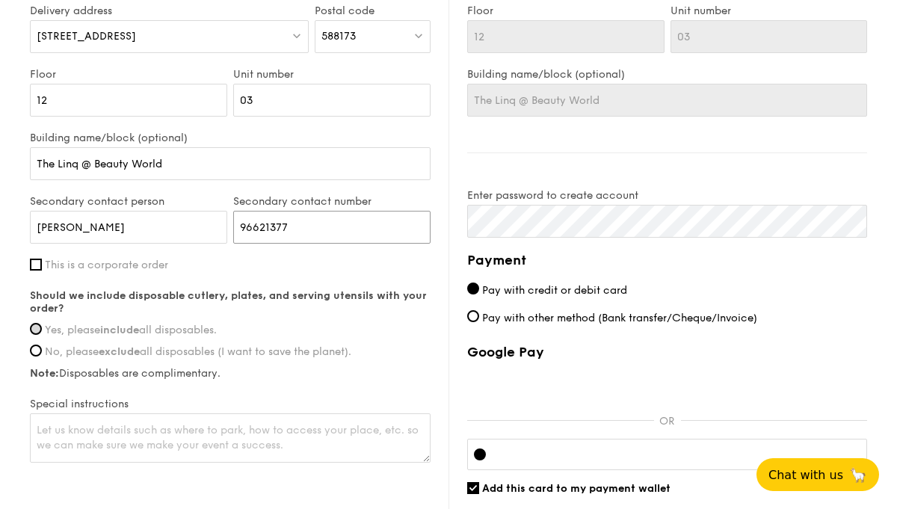
type input "96621377"
click at [37, 329] on input "Yes, please include all disposables." at bounding box center [36, 329] width 12 height 12
radio input "true"
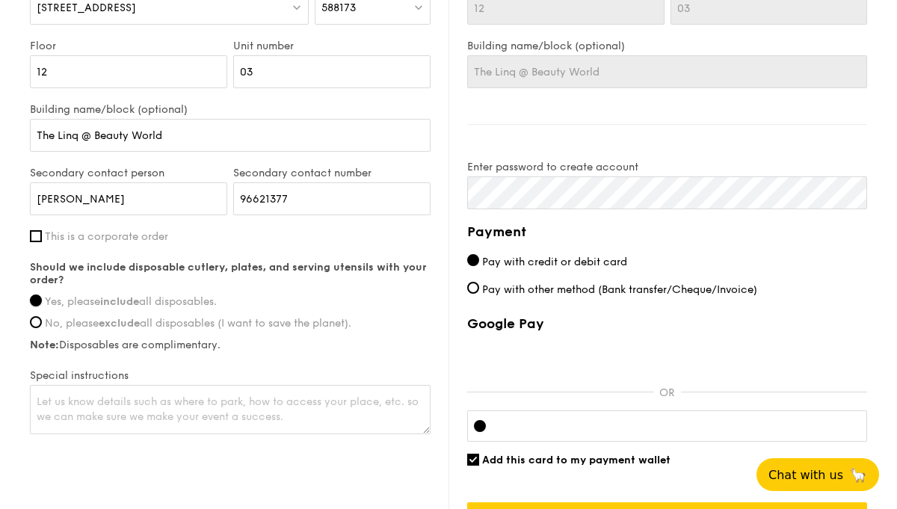
scroll to position [1053, 0]
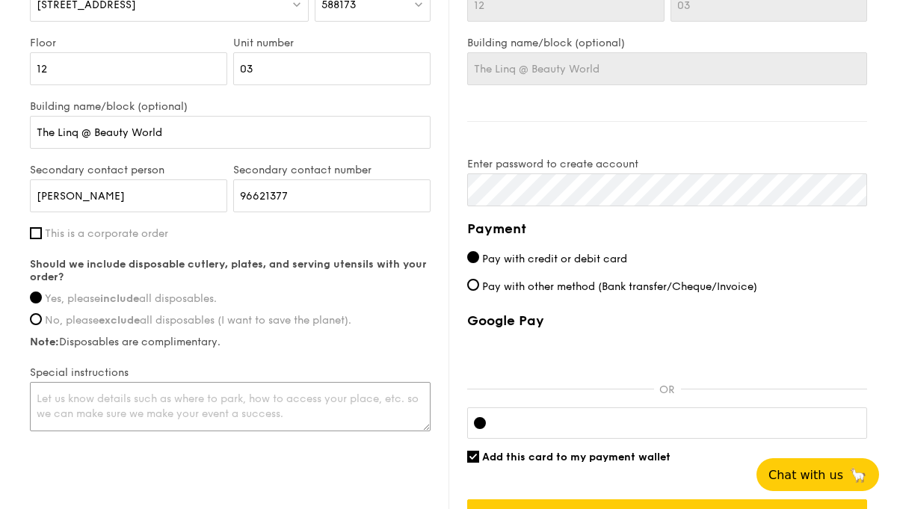
click at [50, 401] on textarea at bounding box center [230, 406] width 401 height 49
type textarea "C"
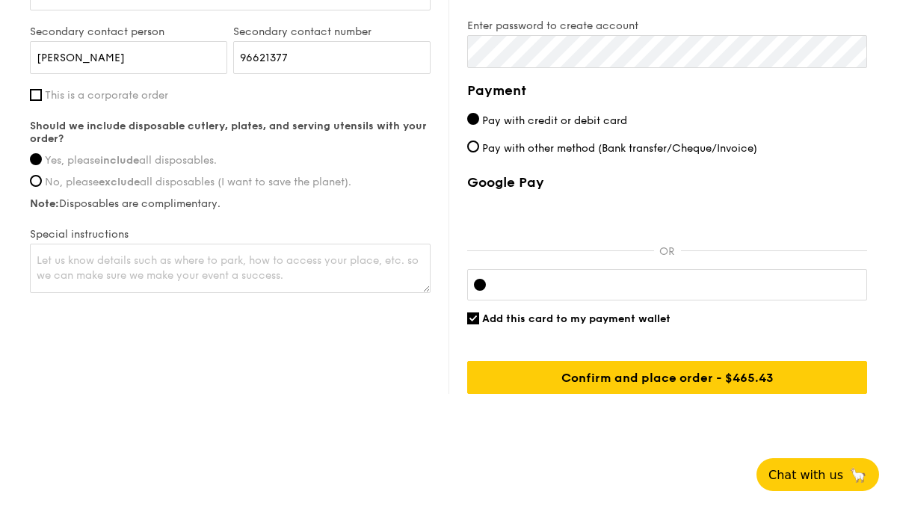
scroll to position [1195, 0]
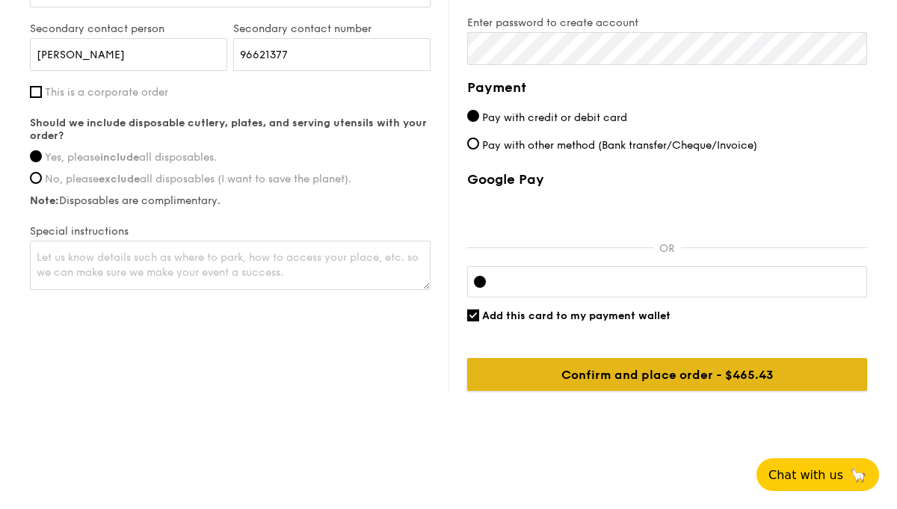
click at [691, 370] on input "Confirm and place order - $465.43" at bounding box center [667, 374] width 400 height 33
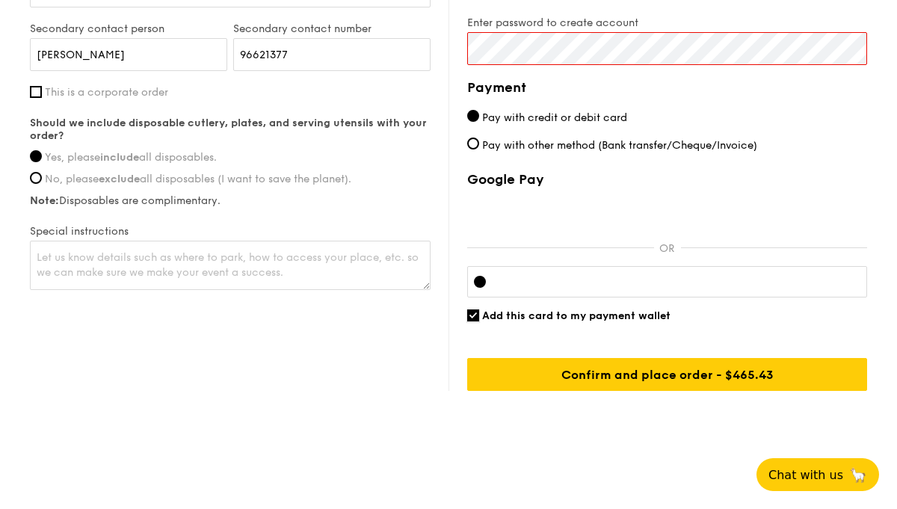
click at [472, 312] on input "Add this card to my payment wallet" at bounding box center [473, 315] width 12 height 12
checkbox input "false"
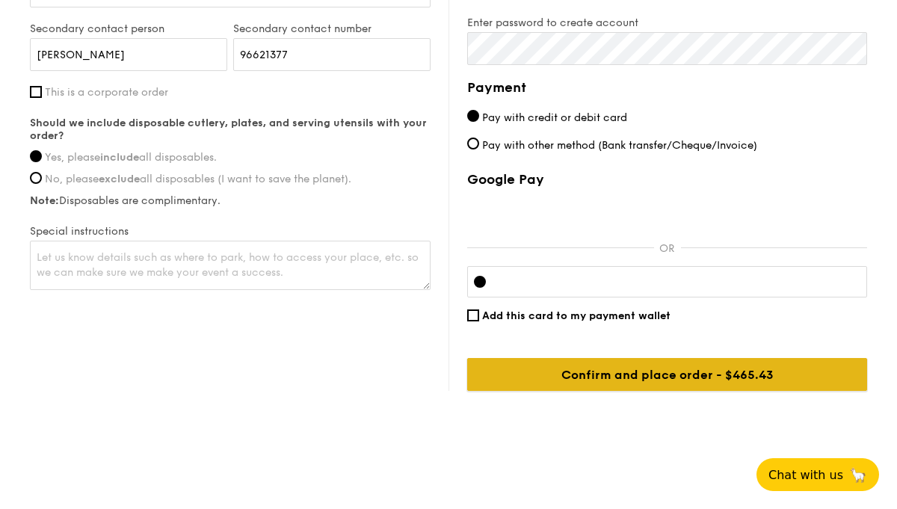
click at [558, 375] on input "Confirm and place order - $465.43" at bounding box center [667, 374] width 400 height 33
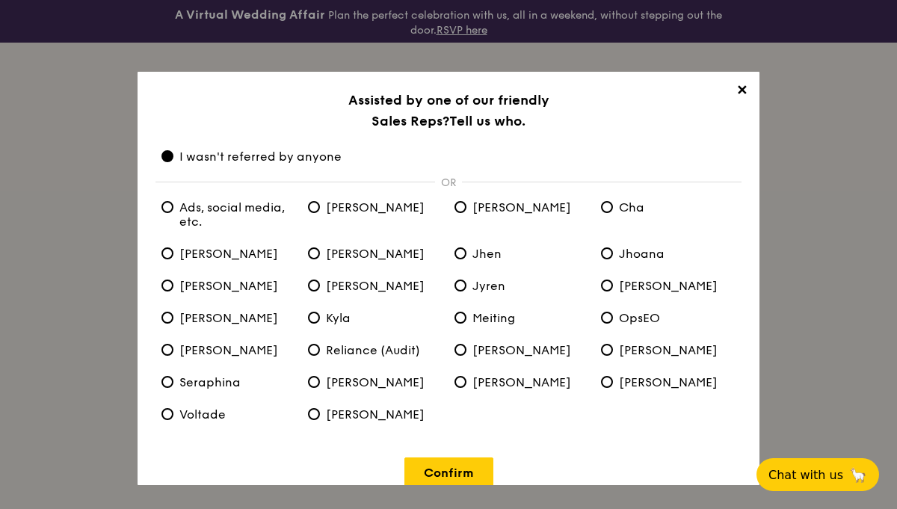
scroll to position [21, 0]
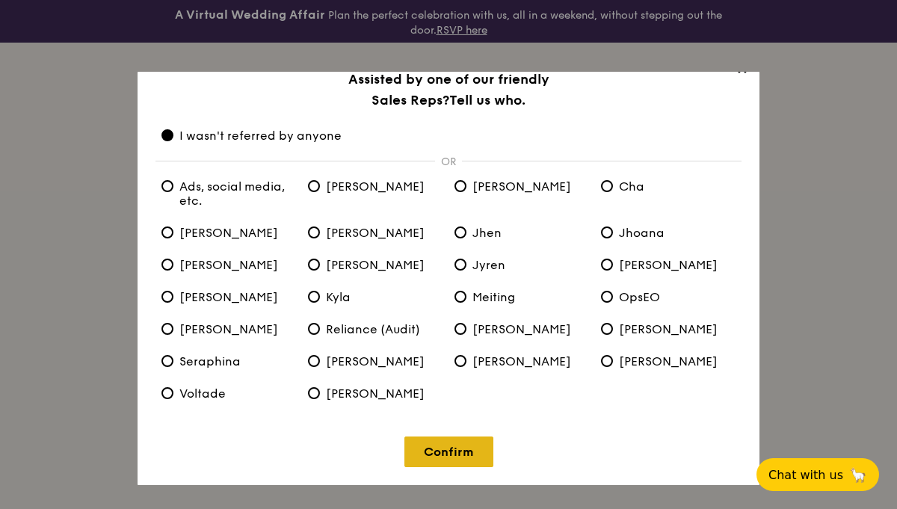
click at [458, 454] on link "Confirm" at bounding box center [448, 452] width 89 height 31
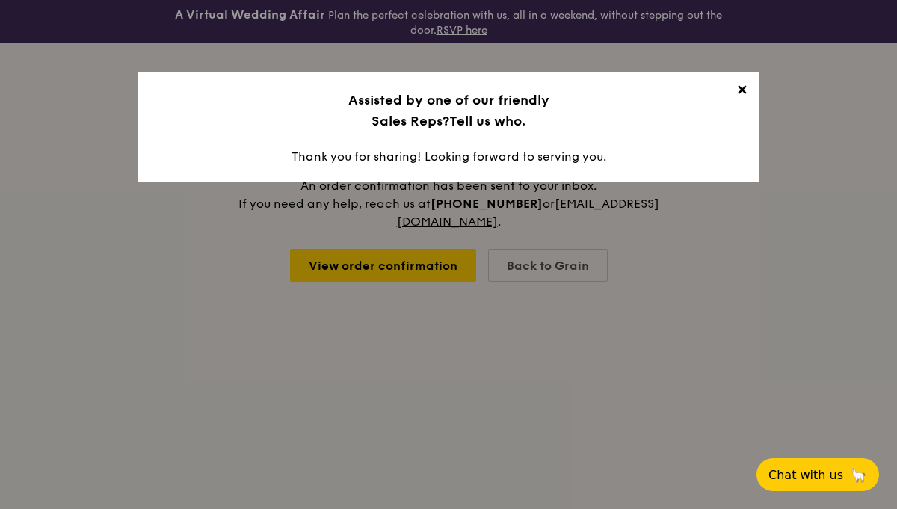
click at [745, 88] on span "✕" at bounding box center [741, 92] width 21 height 21
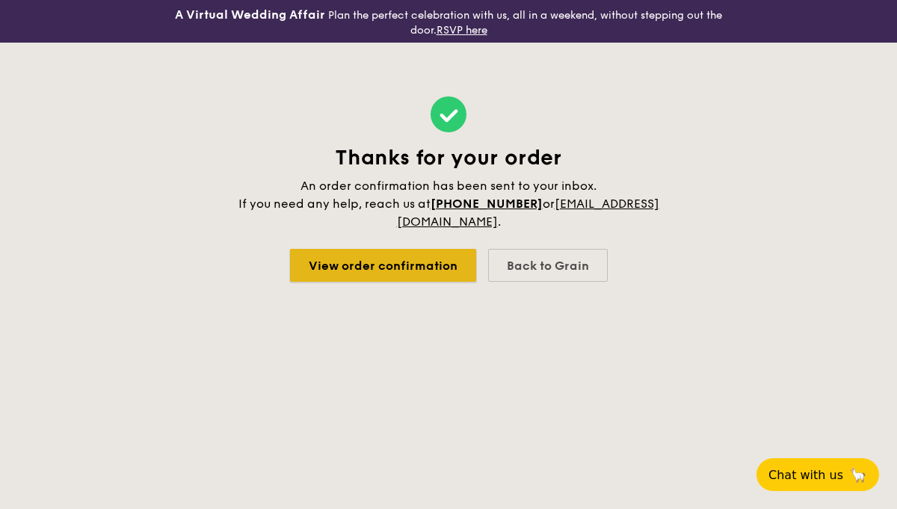
click at [418, 268] on link "View order confirmation" at bounding box center [383, 265] width 186 height 33
